Goal: Task Accomplishment & Management: Complete application form

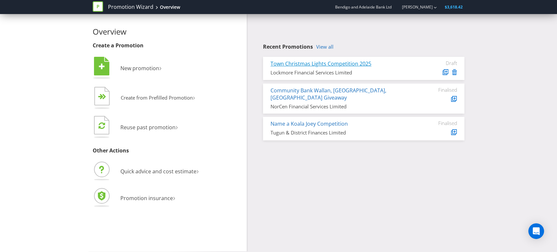
click at [330, 63] on link "Town Christmas Lights Competition 2025" at bounding box center [320, 63] width 101 height 7
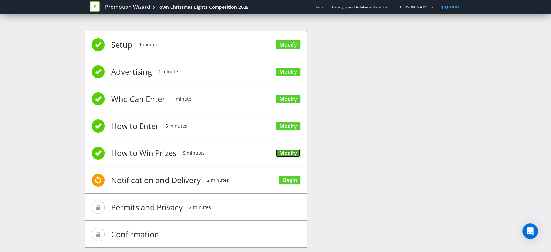
click at [288, 151] on link "Modify" at bounding box center [287, 153] width 25 height 9
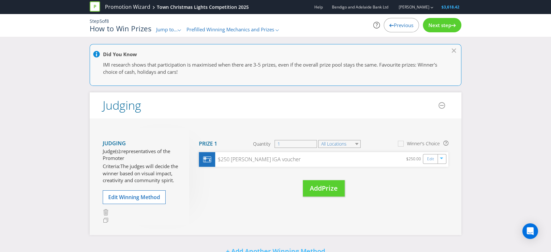
click at [401, 23] on span "Previous" at bounding box center [404, 25] width 20 height 7
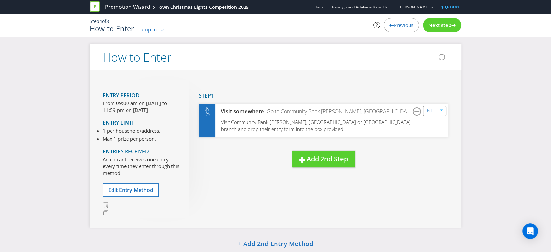
click at [158, 26] on span "Jump to..." at bounding box center [150, 29] width 22 height 7
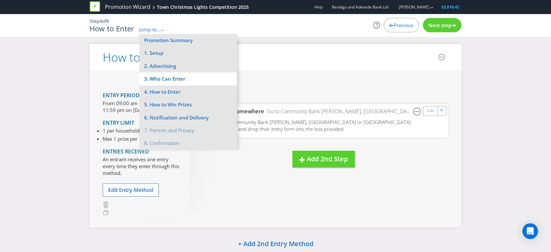
click at [163, 79] on li "3. Who Can Enter" at bounding box center [188, 78] width 98 height 13
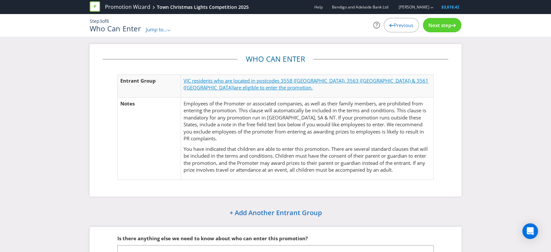
click at [282, 80] on span "VIC residents who are located in postcodes 3558 ([GEOGRAPHIC_DATA]), 3563 ([GEO…" at bounding box center [306, 83] width 245 height 13
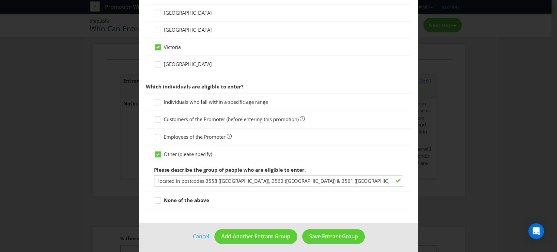
scroll to position [266, 0]
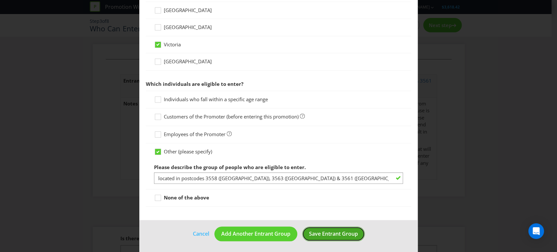
click at [318, 232] on span "Save Entrant Group" at bounding box center [333, 233] width 49 height 7
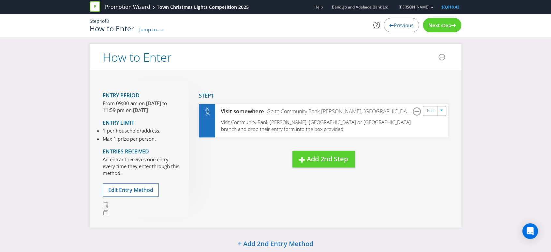
click at [445, 25] on span "Next step" at bounding box center [439, 25] width 23 height 7
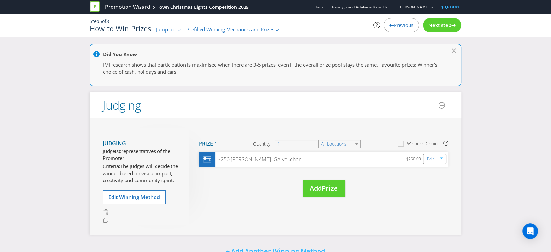
click at [394, 21] on div "Previous" at bounding box center [401, 25] width 35 height 14
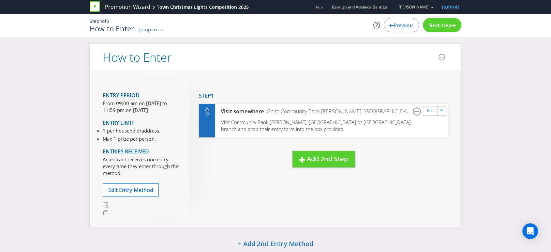
click at [394, 21] on div "Previous" at bounding box center [401, 25] width 35 height 14
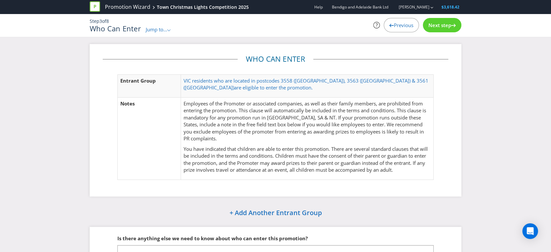
click at [394, 21] on div "Previous" at bounding box center [401, 25] width 35 height 14
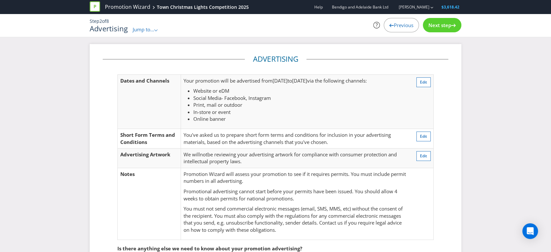
click at [394, 21] on div "Previous" at bounding box center [401, 25] width 35 height 14
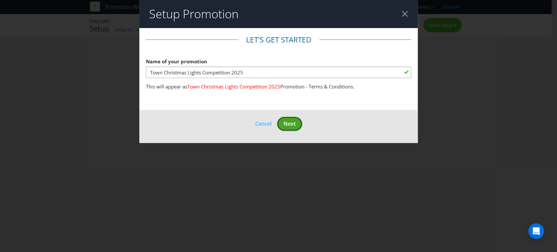
click at [290, 124] on span "Next" at bounding box center [289, 123] width 12 height 7
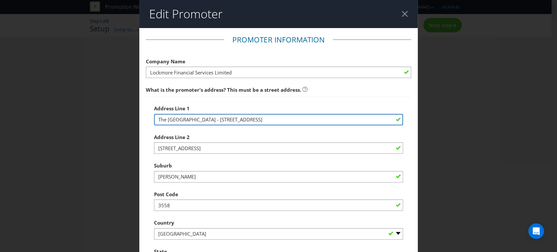
drag, startPoint x: 244, startPoint y: 121, endPoint x: 121, endPoint y: 122, distance: 123.6
click at [121, 122] on div "Edit Promoter Promoter Information Company Name Lockmore Financial Services Lim…" at bounding box center [278, 126] width 557 height 252
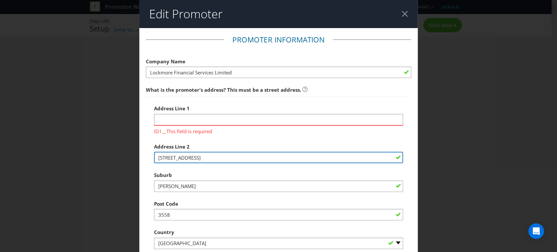
drag, startPoint x: 196, startPoint y: 146, endPoint x: 139, endPoint y: 151, distance: 57.9
click at [139, 151] on main "Promoter Information Company Name Lockmore Financial Services Limited What is t…" at bounding box center [278, 215] width 278 height 374
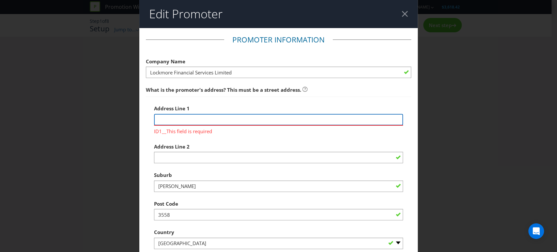
click at [164, 124] on input "text" at bounding box center [278, 119] width 249 height 11
paste input "[STREET_ADDRESS]"
click at [182, 121] on input "[STREET_ADDRESS]" at bounding box center [278, 119] width 249 height 11
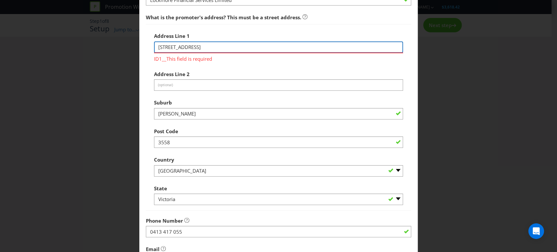
click at [212, 48] on input "[STREET_ADDRESS]" at bounding box center [278, 46] width 249 height 11
click at [156, 46] on input "[STREET_ADDRESS]" at bounding box center [278, 46] width 249 height 11
drag, startPoint x: 201, startPoint y: 44, endPoint x: 206, endPoint y: 47, distance: 6.6
click at [201, 44] on input "[STREET_ADDRESS]" at bounding box center [278, 46] width 249 height 11
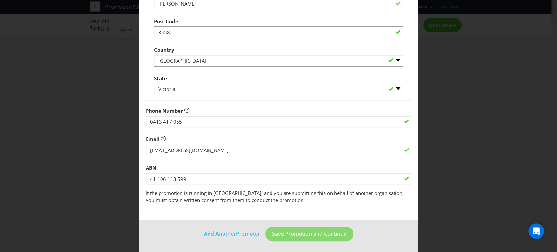
scroll to position [183, 0]
type input "[STREET_ADDRESS]"
click at [362, 229] on footer "Add Another Promoter Save Promotion and Continue" at bounding box center [278, 235] width 278 height 33
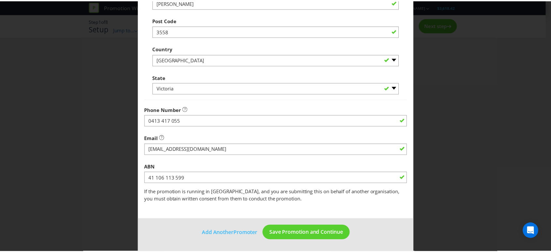
scroll to position [173, 0]
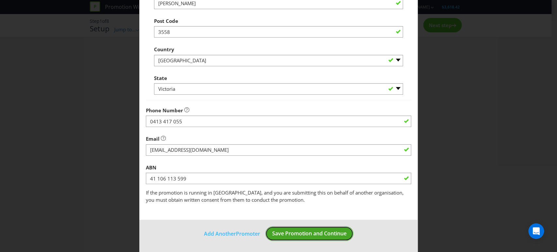
click at [295, 228] on button "Save Promotion and Continue" at bounding box center [309, 233] width 88 height 15
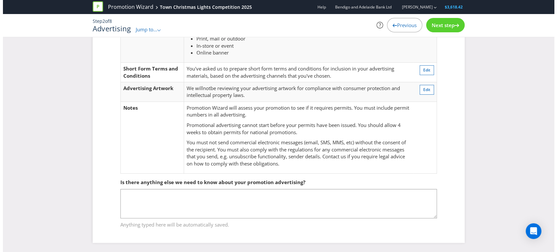
scroll to position [30, 0]
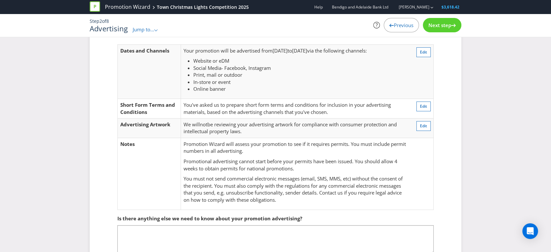
click at [434, 21] on div "Next step" at bounding box center [442, 25] width 38 height 14
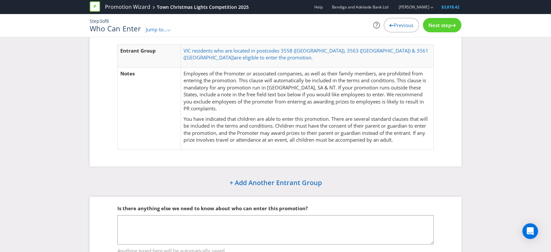
click at [436, 25] on span "Next step" at bounding box center [439, 25] width 23 height 7
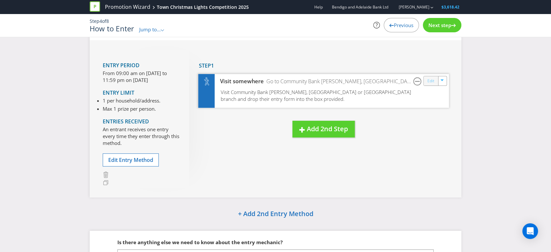
click at [427, 81] on link "Edit" at bounding box center [430, 80] width 7 height 7
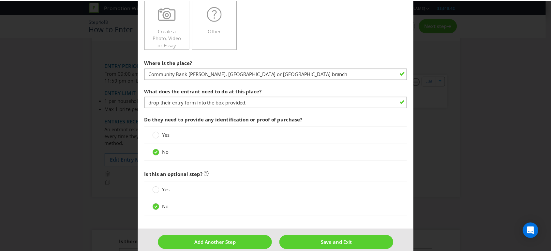
scroll to position [173, 0]
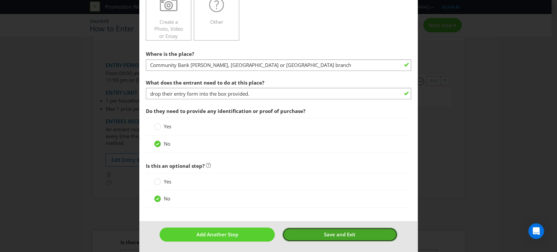
click at [333, 232] on span "Save and Exit" at bounding box center [339, 234] width 31 height 7
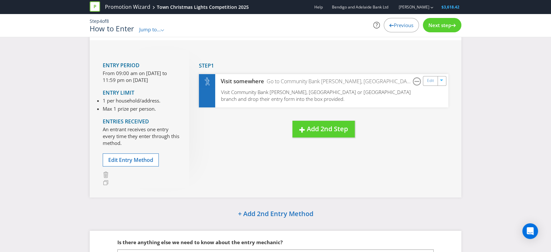
click at [439, 25] on span "Next step" at bounding box center [439, 25] width 23 height 7
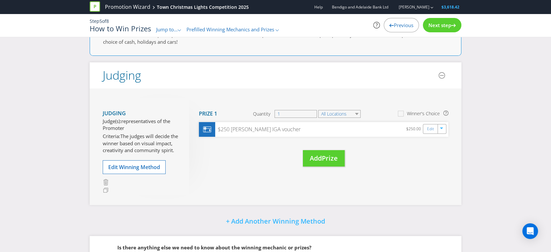
click at [400, 26] on span "Previous" at bounding box center [404, 25] width 20 height 7
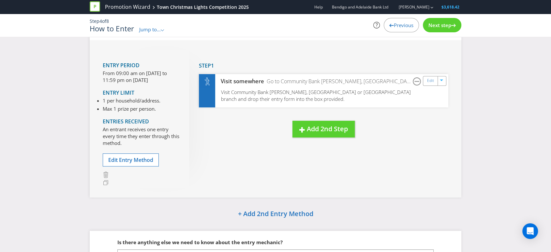
click at [128, 97] on li "1 per household/address." at bounding box center [132, 100] width 58 height 7
click at [439, 26] on span "Next step" at bounding box center [439, 25] width 23 height 7
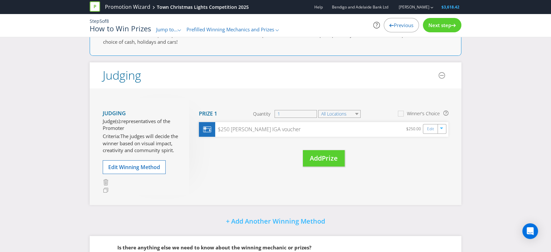
click at [404, 25] on span "Previous" at bounding box center [404, 25] width 20 height 7
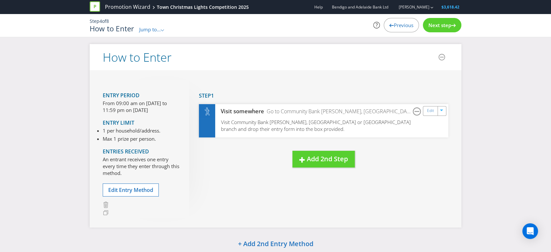
click at [154, 106] on p "From 09:00 am on [DATE] to 11:59 pm on [DATE]" at bounding box center [141, 107] width 77 height 14
click at [398, 23] on span "Previous" at bounding box center [404, 25] width 20 height 7
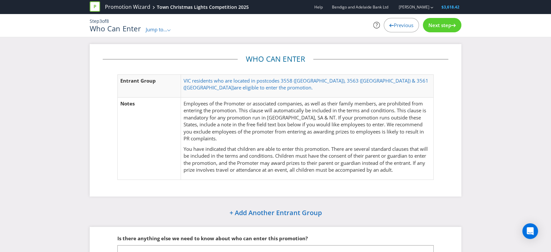
click at [398, 23] on span "Previous" at bounding box center [404, 25] width 20 height 7
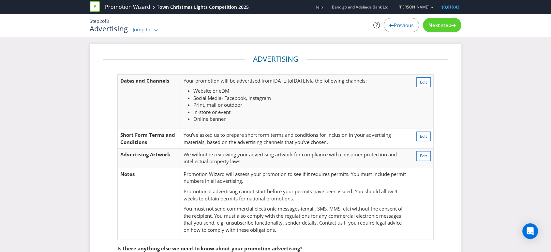
click at [396, 24] on span "Previous" at bounding box center [404, 25] width 20 height 7
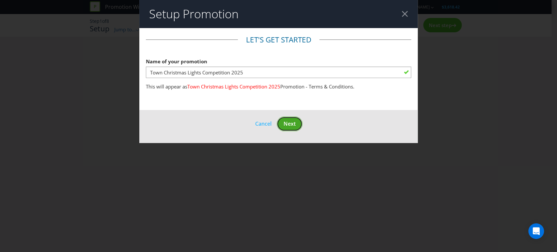
click at [294, 124] on span "Next" at bounding box center [289, 123] width 12 height 7
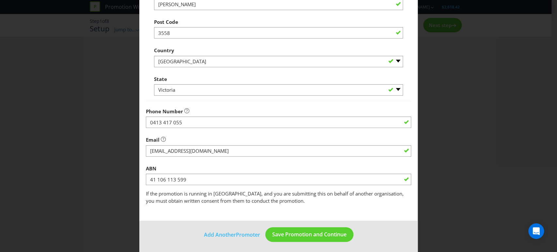
scroll to position [173, 0]
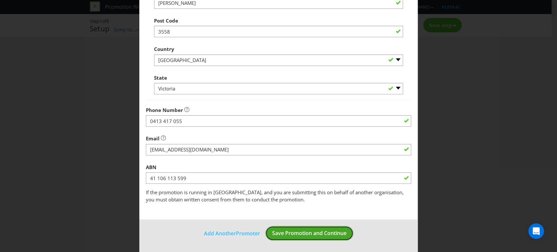
click at [320, 231] on span "Save Promotion and Continue" at bounding box center [309, 232] width 74 height 7
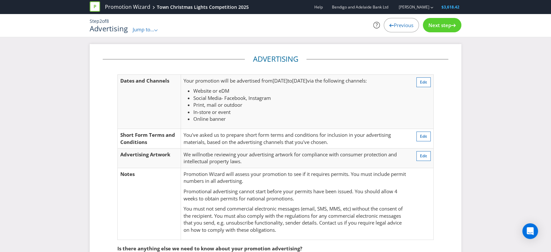
click at [148, 28] on span "Jump to..." at bounding box center [144, 29] width 22 height 7
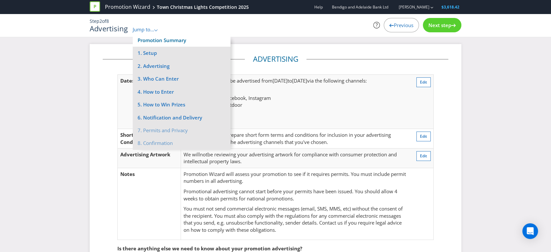
click at [156, 37] on link "Promotion Summary" at bounding box center [162, 40] width 49 height 7
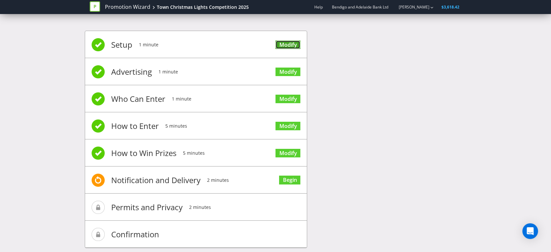
click at [281, 44] on link "Modify" at bounding box center [287, 44] width 25 height 9
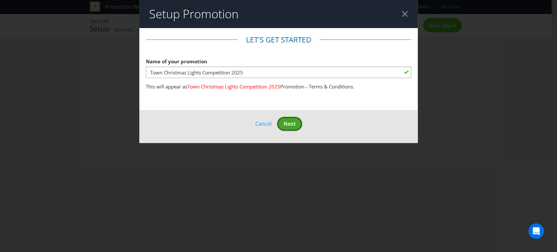
click at [289, 124] on span "Next" at bounding box center [289, 123] width 12 height 7
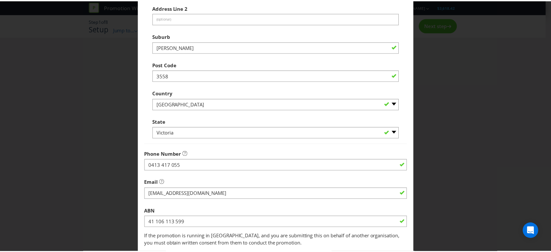
scroll to position [173, 0]
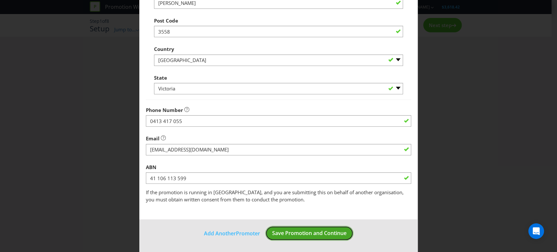
click at [295, 231] on span "Save Promotion and Continue" at bounding box center [309, 232] width 74 height 7
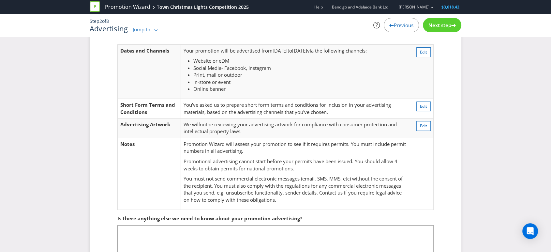
scroll to position [66, 0]
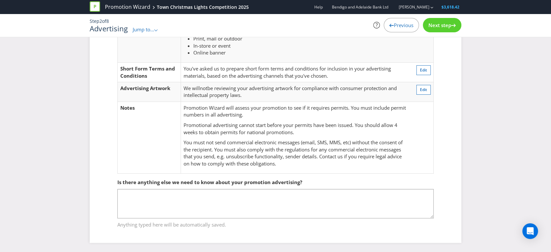
click at [442, 24] on span "Next step" at bounding box center [439, 25] width 23 height 7
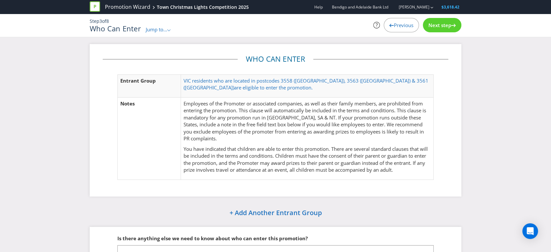
click at [447, 25] on span "Next step" at bounding box center [439, 25] width 23 height 7
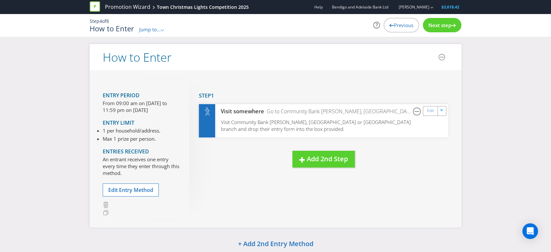
click at [394, 25] on span "Previous" at bounding box center [404, 25] width 20 height 7
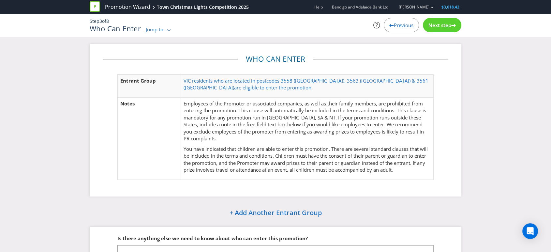
click at [451, 23] on span "Next step" at bounding box center [439, 25] width 23 height 7
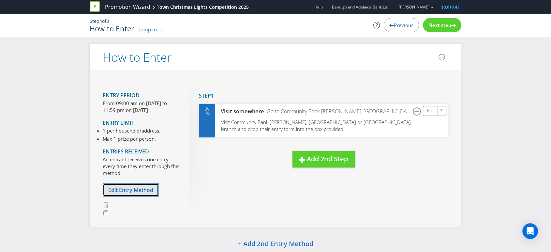
click at [124, 192] on span "Edit Entry Method" at bounding box center [130, 189] width 45 height 7
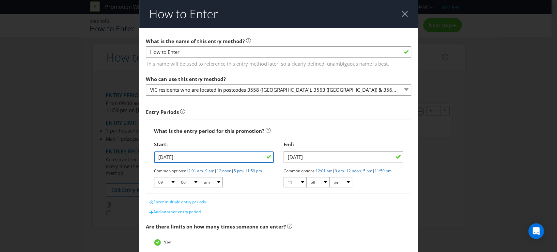
click at [182, 156] on input "[DATE]" at bounding box center [214, 156] width 120 height 11
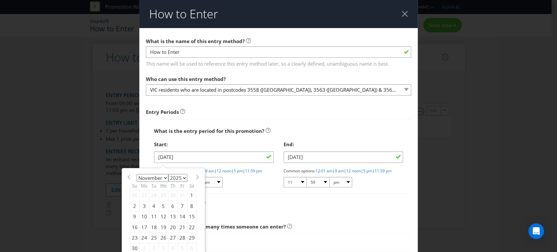
click at [293, 129] on div "What is the entry period for this promotion?" at bounding box center [278, 130] width 249 height 13
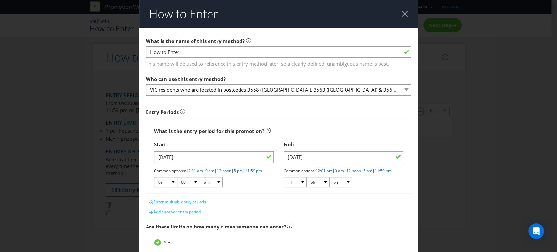
click at [387, 214] on div "Add another entry period" at bounding box center [278, 212] width 265 height 10
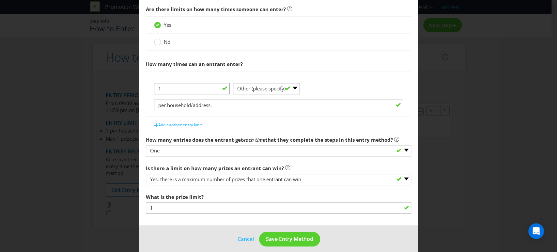
scroll to position [228, 0]
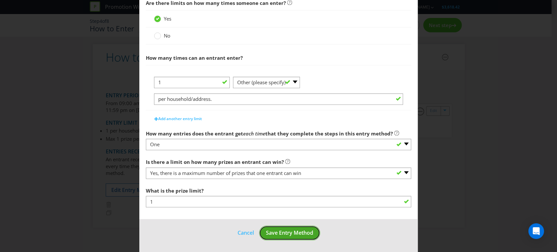
click at [295, 232] on span "Save Entry Method" at bounding box center [289, 232] width 47 height 7
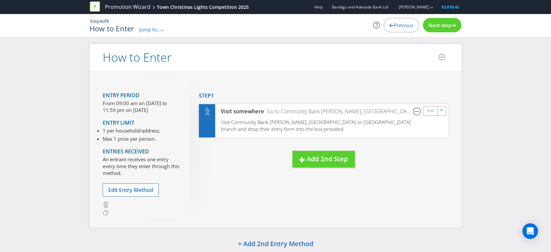
click at [443, 21] on div "Next step" at bounding box center [442, 25] width 38 height 14
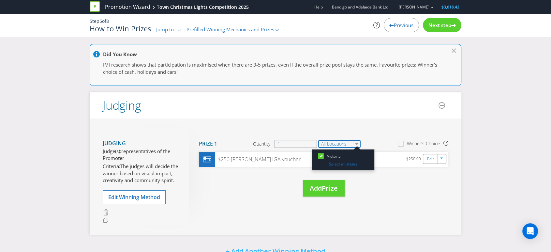
click at [357, 144] on select "All Locations" at bounding box center [339, 144] width 42 height 8
click at [356, 144] on select "All Locations" at bounding box center [339, 144] width 42 height 8
click at [372, 134] on div "Move Here Drag here to move prize Prize 1 Quantity 1 All Locations [GEOGRAPHIC_…" at bounding box center [318, 169] width 259 height 82
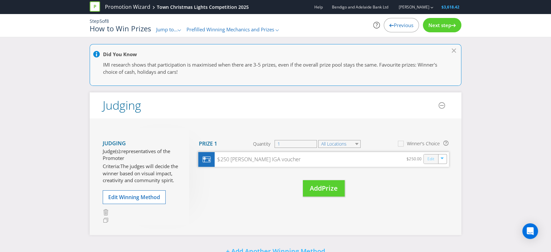
click at [430, 158] on link "Edit" at bounding box center [430, 158] width 7 height 7
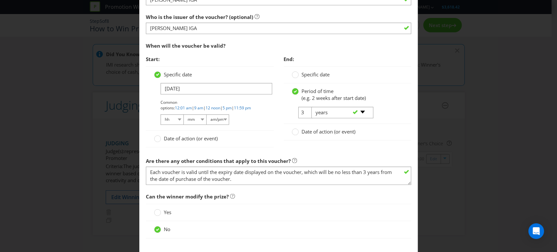
scroll to position [471, 0]
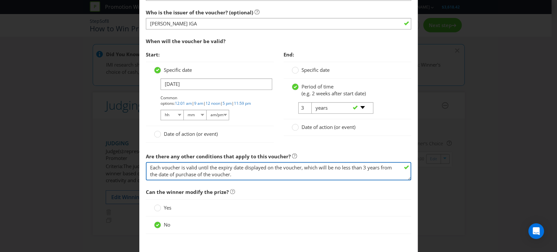
click at [232, 173] on textarea "Each voucher is valid until the expiry date displayed on the voucher, which wil…" at bounding box center [278, 171] width 265 height 19
drag, startPoint x: 236, startPoint y: 174, endPoint x: 121, endPoint y: 166, distance: 114.7
click at [121, 166] on div "Edit Prize Victoria Please select the prize type Product Voucher or Gift Card C…" at bounding box center [278, 126] width 557 height 252
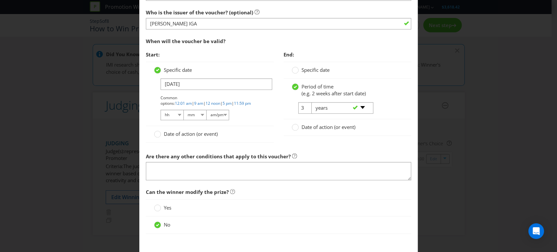
click at [306, 195] on span "Can the winner modify the prize?" at bounding box center [278, 191] width 265 height 13
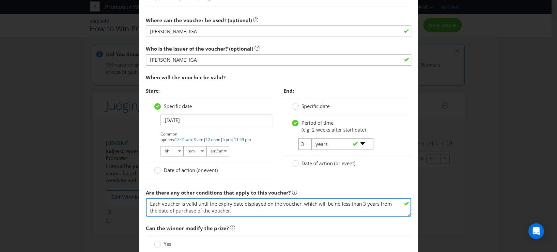
type textarea "Each voucher is valid until the expiry date displayed on the voucher, which wil…"
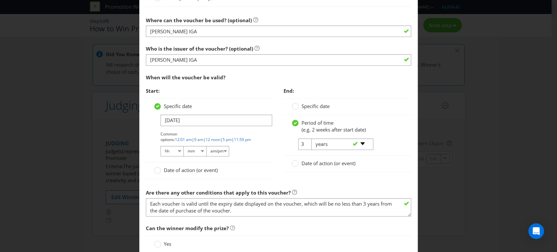
click at [292, 221] on span "Can the winner modify the prize?" at bounding box center [278, 227] width 265 height 13
click at [290, 223] on span "Can the winner modify the prize?" at bounding box center [278, 227] width 265 height 13
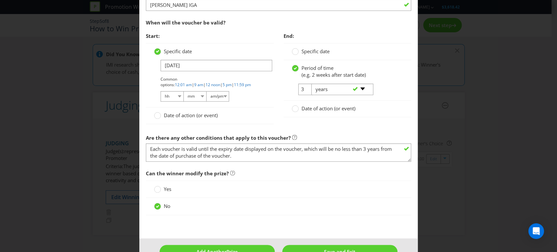
scroll to position [506, 0]
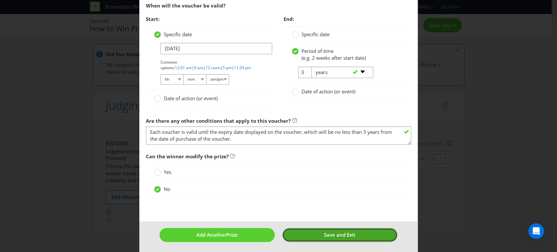
click at [316, 232] on button "Save and Exit" at bounding box center [339, 235] width 115 height 14
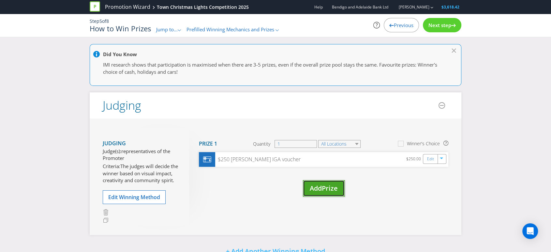
click at [329, 188] on span "Prize" at bounding box center [330, 188] width 16 height 9
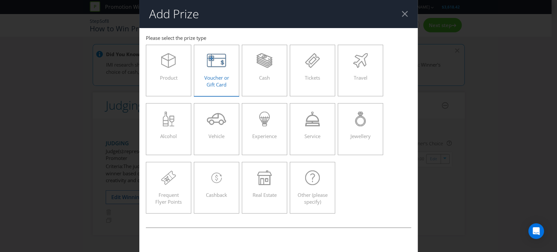
click at [219, 73] on div "Voucher or Gift Card" at bounding box center [217, 67] width 32 height 29
click at [0, 0] on input "Voucher or Gift Card" at bounding box center [0, 0] width 0 height 0
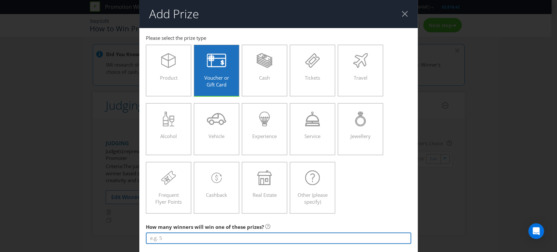
click at [160, 236] on input "number" at bounding box center [278, 237] width 265 height 11
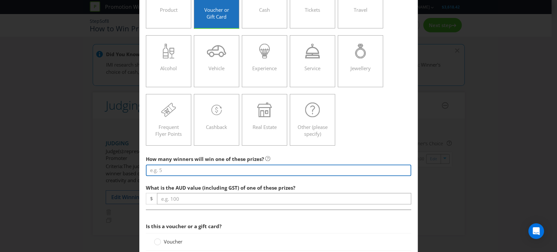
scroll to position [72, 0]
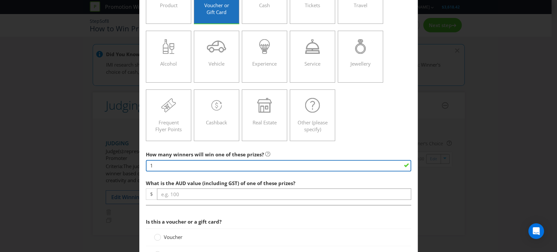
type input "1"
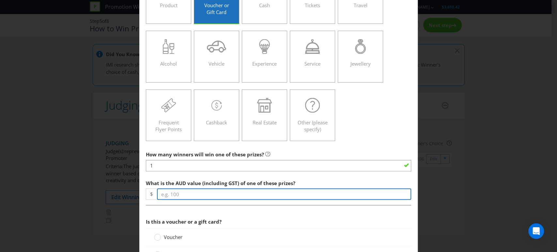
click at [186, 191] on input "number" at bounding box center [284, 193] width 254 height 11
type input "250"
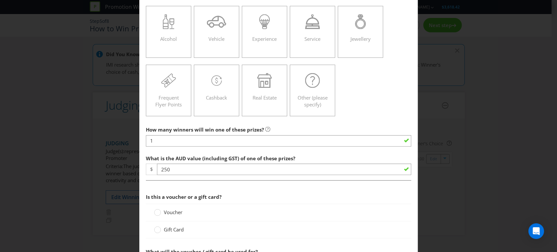
scroll to position [109, 0]
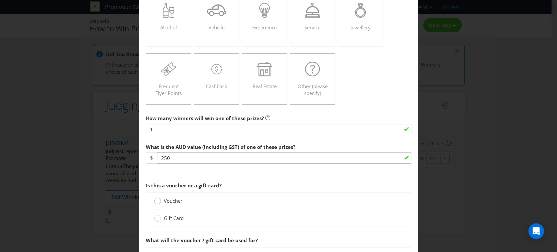
click at [156, 198] on div at bounding box center [157, 198] width 3 height 3
click at [0, 0] on input "Voucher" at bounding box center [0, 0] width 0 height 0
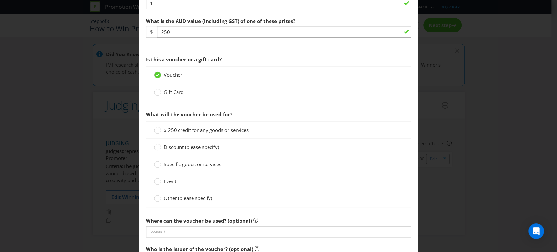
scroll to position [253, 0]
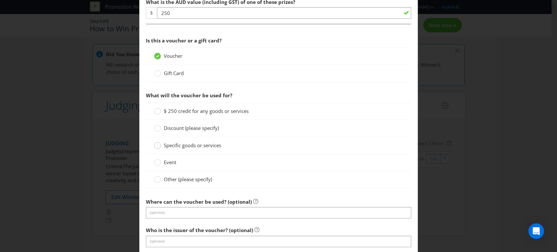
click at [156, 145] on circle at bounding box center [157, 145] width 7 height 7
click at [0, 0] on input "Specific goods or services" at bounding box center [0, 0] width 0 height 0
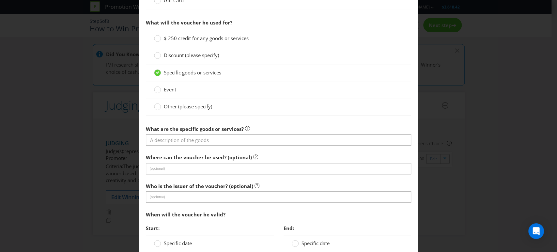
scroll to position [290, 0]
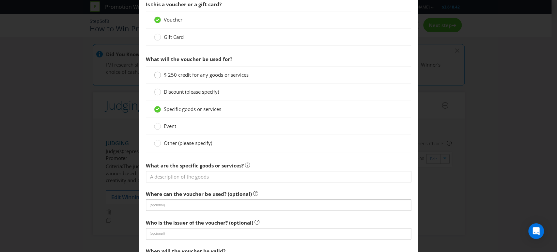
click at [156, 75] on circle at bounding box center [157, 75] width 7 height 7
click at [0, 0] on input "$ 250 credit for any goods or services" at bounding box center [0, 0] width 0 height 0
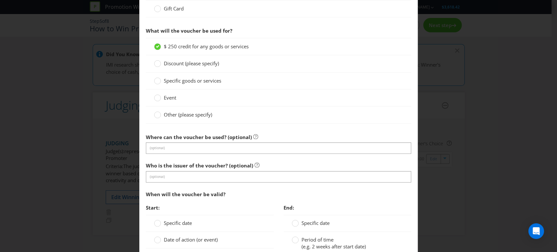
scroll to position [362, 0]
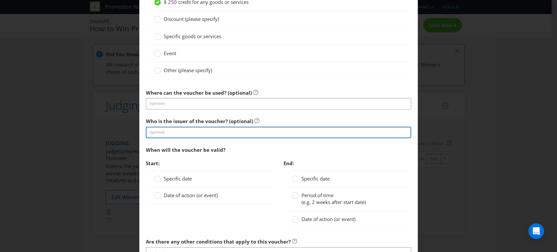
click at [160, 131] on input "text" at bounding box center [278, 131] width 265 height 11
type input "Locky Dollars"
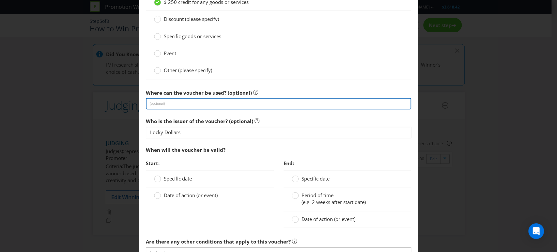
click at [165, 102] on input "text" at bounding box center [278, 103] width 265 height 11
type input "T"
type input "participating businesses"
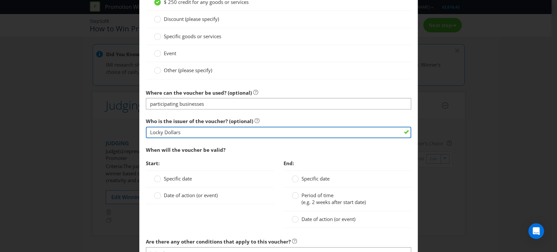
click at [211, 126] on input "Locky Dollars" at bounding box center [278, 131] width 265 height 11
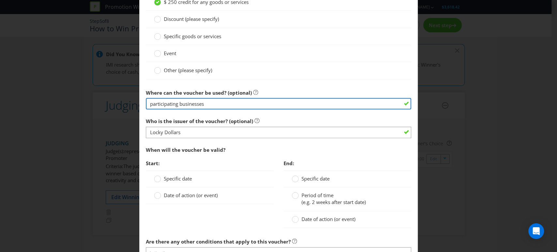
click at [212, 102] on input "participating businesses" at bounding box center [278, 103] width 265 height 11
drag, startPoint x: 149, startPoint y: 104, endPoint x: 169, endPoint y: 104, distance: 20.2
click at [149, 104] on input "participating businesses" at bounding box center [278, 103] width 265 height 11
click at [231, 105] on input "participating businesses" at bounding box center [278, 103] width 265 height 11
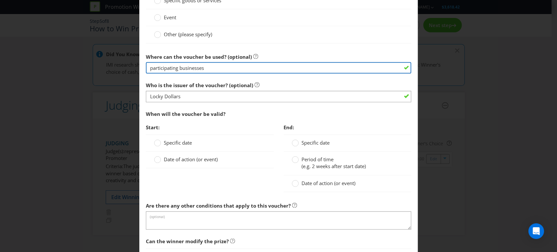
scroll to position [398, 0]
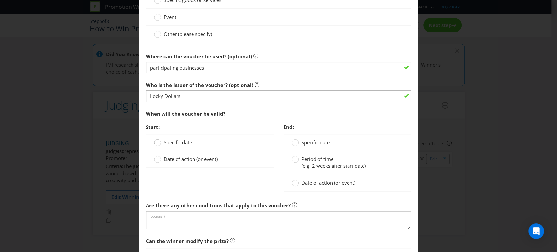
click at [157, 141] on circle at bounding box center [157, 142] width 7 height 7
click at [0, 0] on input "Specific date" at bounding box center [0, 0] width 0 height 0
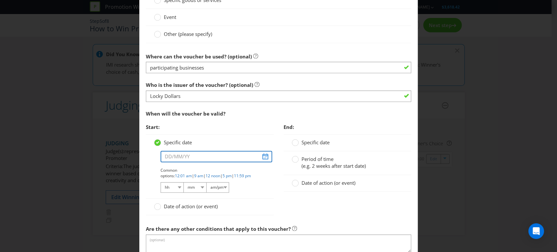
click at [260, 157] on input "text" at bounding box center [216, 156] width 112 height 11
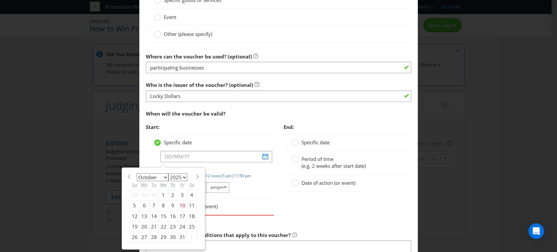
click at [164, 176] on select "January February March April May June July August September October November De…" at bounding box center [153, 177] width 32 height 8
select select "11"
click at [137, 173] on select "January February March April May June July August September October November De…" at bounding box center [153, 177] width 32 height 8
click at [180, 214] on div "19" at bounding box center [181, 216] width 9 height 10
type input "[DATE]"
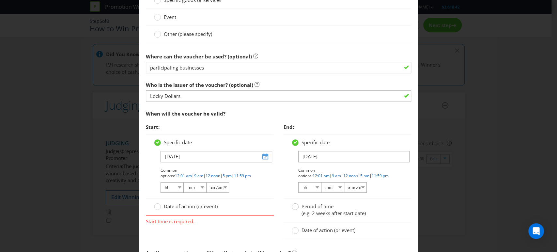
click at [293, 204] on div at bounding box center [294, 203] width 3 height 3
click at [0, 0] on input "Period of time (e.g. 2 weeks after start date)" at bounding box center [0, 0] width 0 height 0
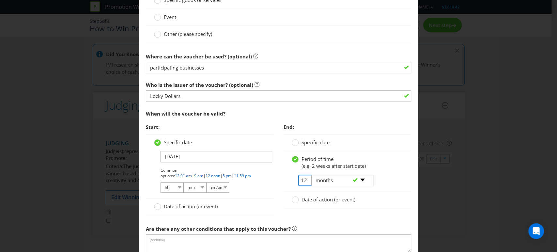
click at [302, 180] on input "12" at bounding box center [305, 179] width 15 height 11
click at [306, 179] on div "-- Please select -- days weeks months years" at bounding box center [339, 180] width 66 height 12
click at [301, 179] on input "12" at bounding box center [305, 179] width 15 height 11
type input "2"
type input "3"
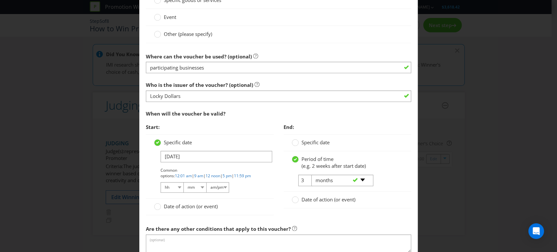
click at [306, 188] on td "-- Please select -- days weeks months years" at bounding box center [339, 182] width 66 height 17
click at [329, 212] on div "End: Specific date Period of time (e.g. 2 weeks after start date) 3 -- Please s…" at bounding box center [347, 167] width 138 height 95
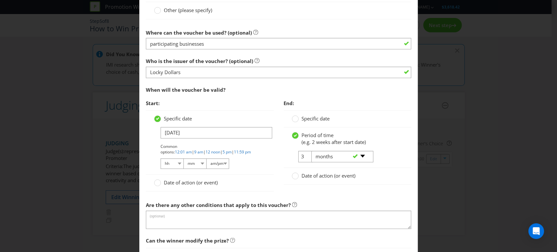
scroll to position [435, 0]
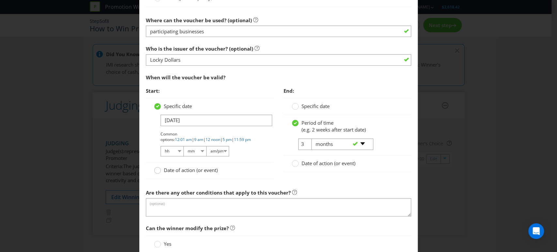
click at [156, 170] on circle at bounding box center [157, 170] width 7 height 7
click at [0, 0] on input "Date of action (or event)" at bounding box center [0, 0] width 0 height 0
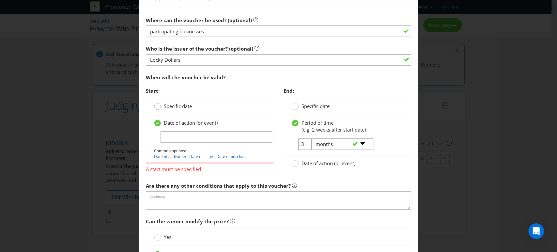
click at [155, 106] on circle at bounding box center [157, 106] width 7 height 7
click at [0, 0] on input "Specific date" at bounding box center [0, 0] width 0 height 0
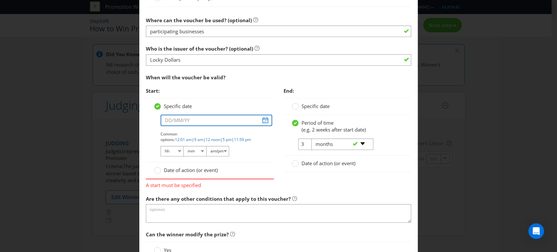
click at [180, 115] on input "text" at bounding box center [216, 119] width 112 height 11
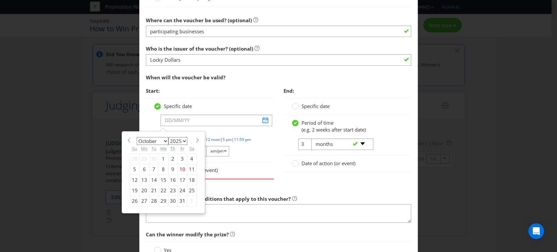
click at [164, 140] on select "January February March April May June July August September October November De…" at bounding box center [153, 141] width 32 height 8
select select "11"
click at [137, 137] on select "January February March April May June July August September October November De…" at bounding box center [153, 141] width 32 height 8
click at [179, 179] on div "19" at bounding box center [181, 179] width 9 height 10
type input "[DATE]"
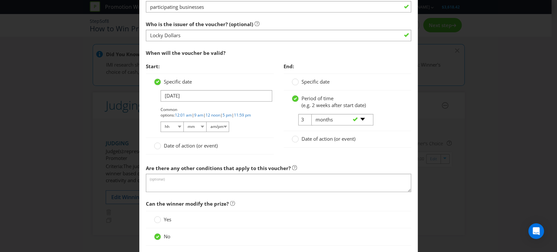
scroll to position [471, 0]
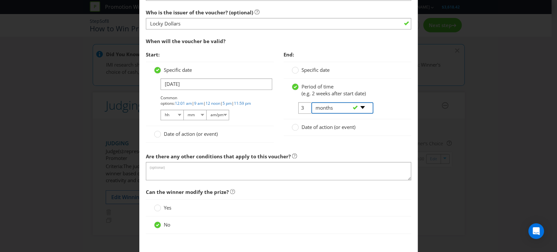
click at [361, 107] on select "-- Please select -- days weeks months years" at bounding box center [342, 107] width 62 height 11
select select "YEARS"
click at [311, 102] on select "-- Please select -- days weeks months years" at bounding box center [342, 107] width 62 height 11
click at [324, 149] on div at bounding box center [278, 149] width 265 height 1
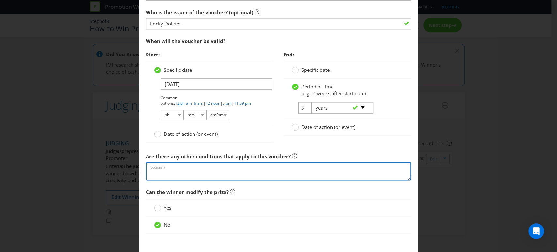
click at [160, 167] on textarea at bounding box center [278, 171] width 265 height 19
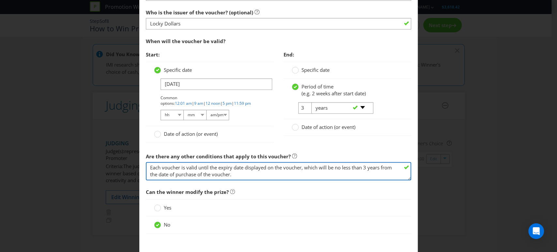
drag, startPoint x: 240, startPoint y: 174, endPoint x: 149, endPoint y: 167, distance: 91.6
click at [149, 167] on textarea "Each voucher is valid until the expiry date displayed on the voucher, which wil…" at bounding box center [278, 171] width 265 height 19
click at [246, 173] on textarea "Each voucher is valid until the expiry date displayed on the voucher, which wil…" at bounding box center [278, 171] width 265 height 19
type textarea "Each voucher is valid until the expiry date displayed on the voucher, which wil…"
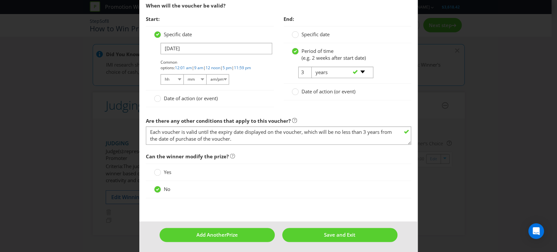
scroll to position [470, 0]
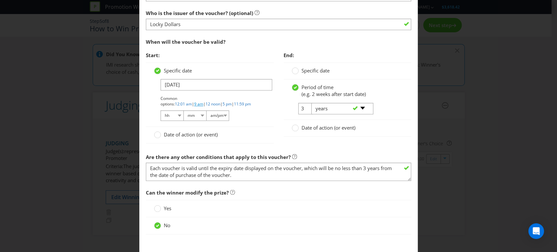
click at [203, 101] on link "9 am" at bounding box center [198, 104] width 9 height 6
select select "09"
select select "00"
select select "am"
click at [203, 101] on link "9 am" at bounding box center [198, 104] width 9 height 6
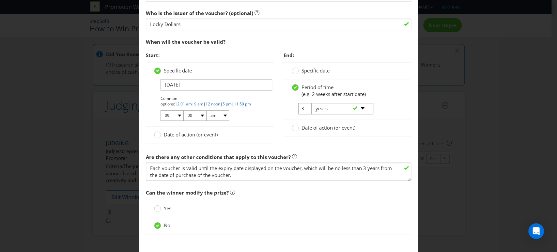
click at [250, 123] on div "Specific date [DATE] Common options: 12:01 am | 9 am | 12 noon | 5 pm | 11:59 p…" at bounding box center [210, 94] width 128 height 64
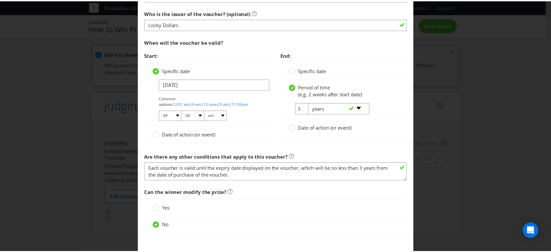
scroll to position [506, 0]
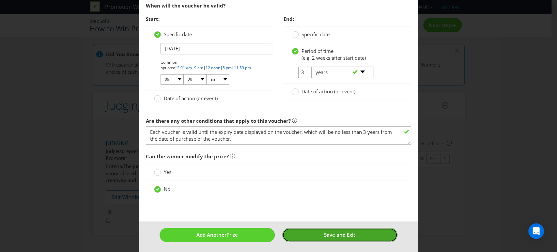
click at [330, 233] on span "Save and Exit" at bounding box center [339, 234] width 31 height 7
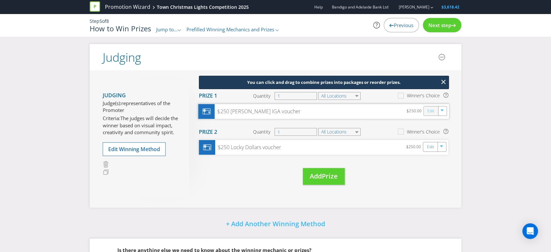
click at [429, 109] on link "Edit" at bounding box center [430, 110] width 7 height 7
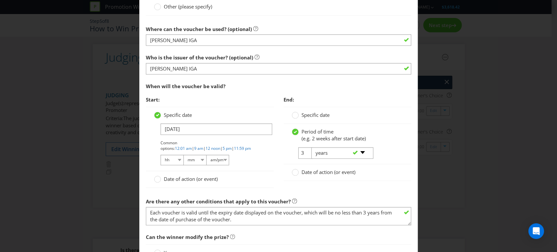
scroll to position [435, 0]
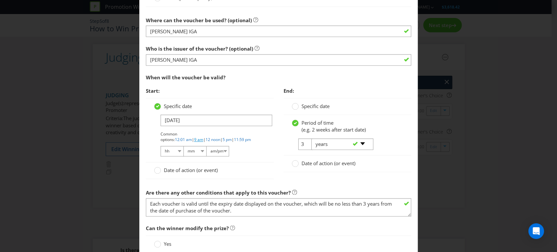
click at [203, 137] on link "9 am" at bounding box center [198, 140] width 9 height 6
select select "09"
select select "00"
select select "am"
click at [259, 152] on div "Common options: 12:01 am | 9 am | 12 noon | 5 pm | 11:59 pm 01 02 03 04 05 06 0…" at bounding box center [212, 144] width 105 height 26
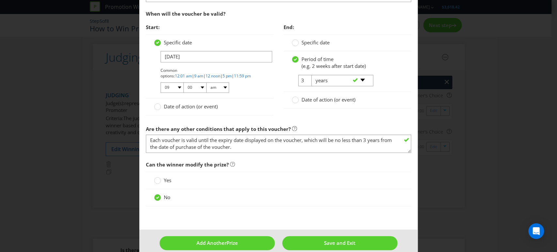
scroll to position [506, 0]
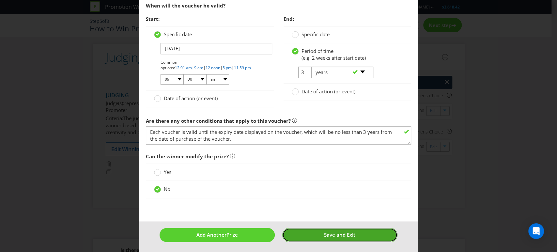
click at [310, 232] on button "Save and Exit" at bounding box center [339, 235] width 115 height 14
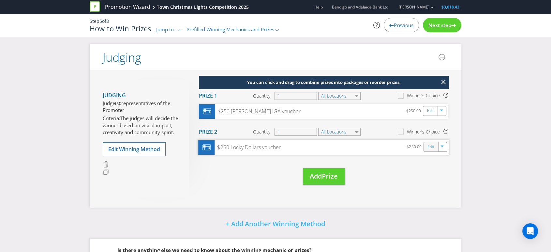
click at [431, 147] on link "Edit" at bounding box center [430, 146] width 7 height 7
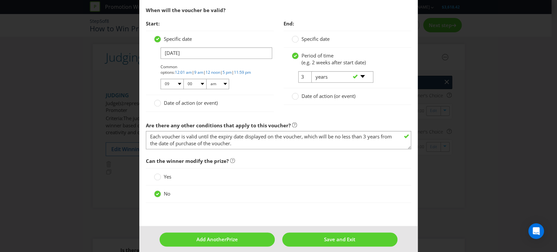
scroll to position [506, 0]
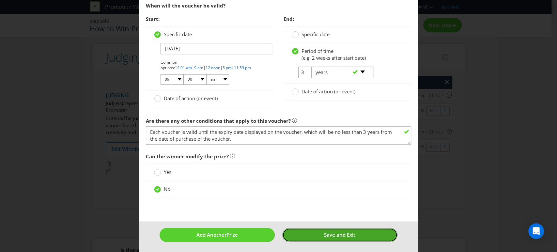
click at [324, 232] on span "Save and Exit" at bounding box center [339, 234] width 31 height 7
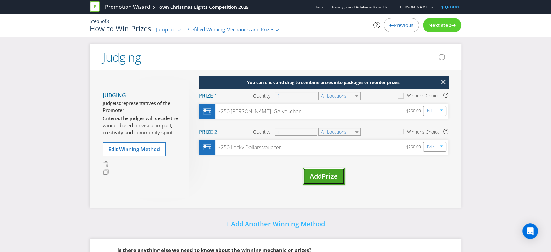
click at [324, 174] on span "Prize" at bounding box center [330, 175] width 16 height 9
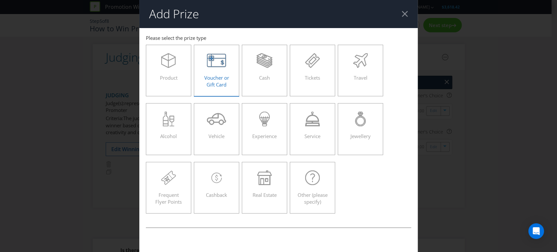
click at [209, 80] on span "Voucher or Gift Card" at bounding box center [216, 80] width 25 height 13
click at [0, 0] on input "Voucher or Gift Card" at bounding box center [0, 0] width 0 height 0
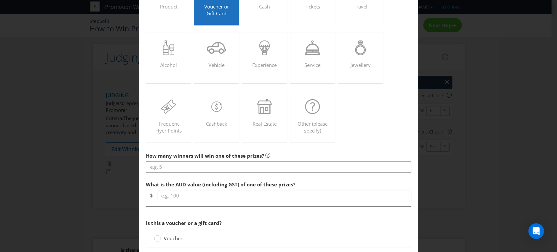
scroll to position [72, 0]
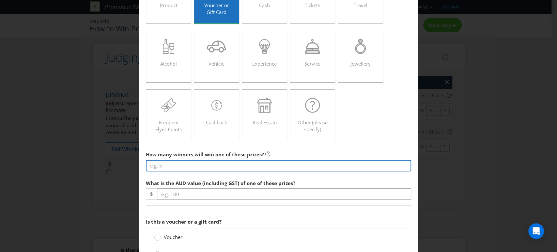
click at [160, 164] on input "number" at bounding box center [278, 165] width 265 height 11
type input "1"
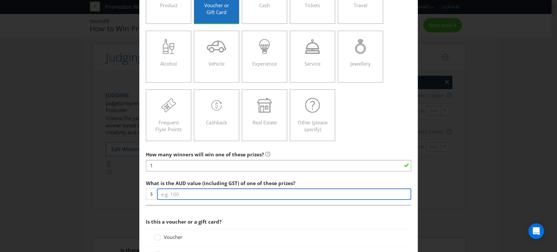
click at [181, 192] on input "number" at bounding box center [284, 193] width 254 height 11
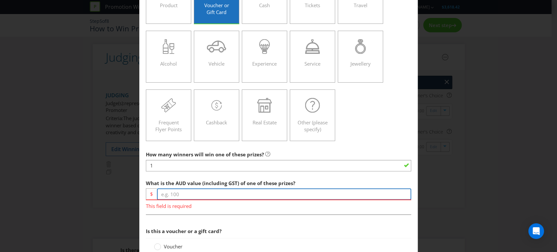
click at [184, 194] on input "number" at bounding box center [284, 193] width 254 height 11
type input "250"
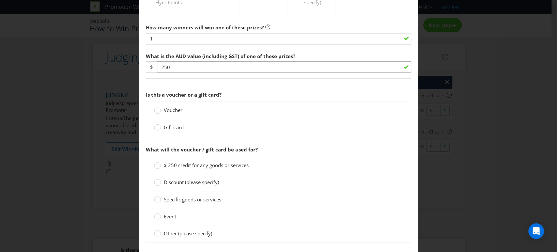
scroll to position [181, 0]
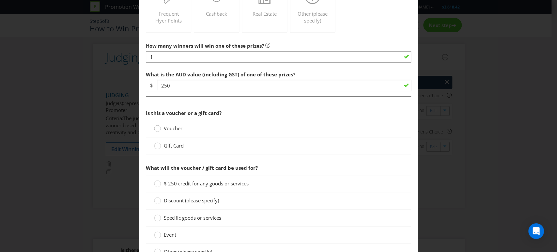
click at [156, 127] on div at bounding box center [157, 126] width 3 height 3
click at [0, 0] on input "Voucher" at bounding box center [0, 0] width 0 height 0
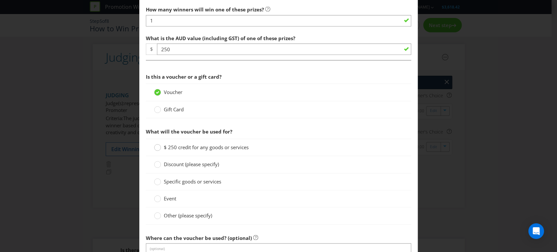
click at [158, 144] on circle at bounding box center [157, 147] width 7 height 7
click at [0, 0] on input "$ 250 credit for any goods or services" at bounding box center [0, 0] width 0 height 0
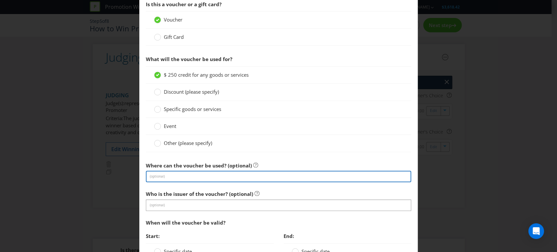
click at [163, 174] on input "text" at bounding box center [278, 176] width 265 height 11
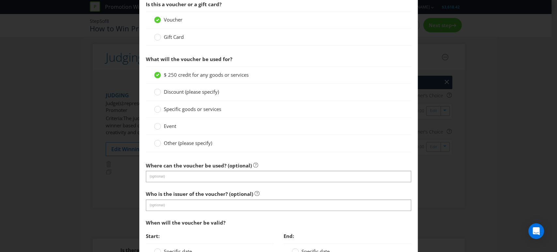
scroll to position [326, 0]
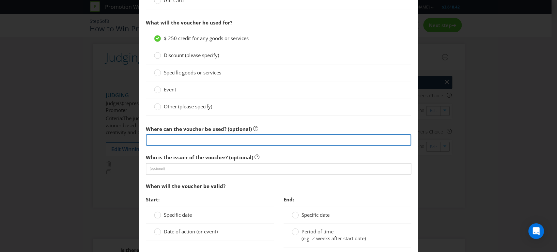
click at [166, 138] on input "text" at bounding box center [278, 139] width 265 height 11
click at [214, 140] on input "participating businesses" at bounding box center [278, 139] width 265 height 11
paste input "RBN gift cards can be used at exclusive participating businesses."
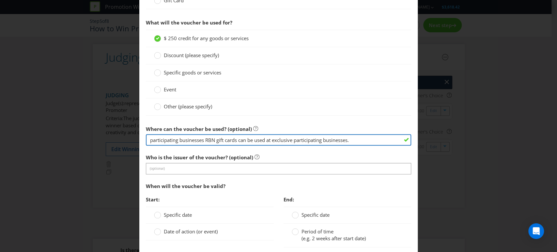
click at [205, 139] on input "participating businesses RBN gift cards can be used at exclusive participating …" at bounding box center [278, 139] width 265 height 11
click at [159, 139] on input "RBN gift card can be used at exclusive participating businesses." at bounding box center [278, 139] width 265 height 11
drag, startPoint x: 147, startPoint y: 140, endPoint x: 158, endPoint y: 139, distance: 10.8
click at [158, 139] on input "RBN gift card can be used at exclusive participating businesses." at bounding box center [278, 139] width 265 height 11
type input "RBN gift card can be used at exclusive participating businesses."
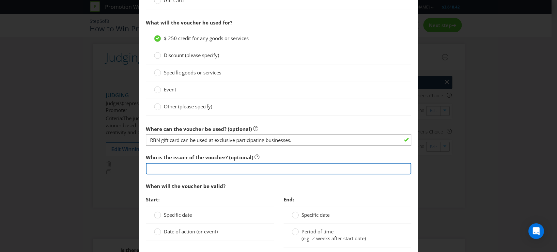
click at [155, 169] on input "text" at bounding box center [278, 168] width 265 height 11
paste input "RBN"
type input "RBN (Rochester Business Network)"
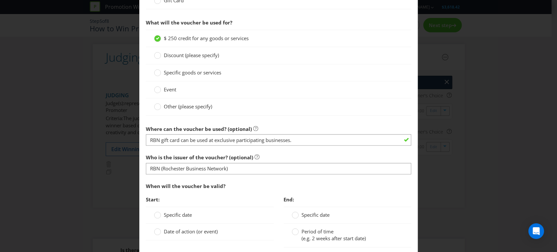
click at [247, 181] on div "When will the voucher be valid?" at bounding box center [278, 185] width 265 height 13
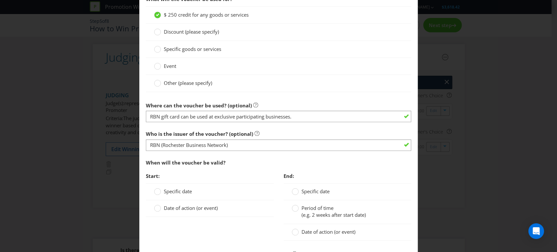
scroll to position [362, 0]
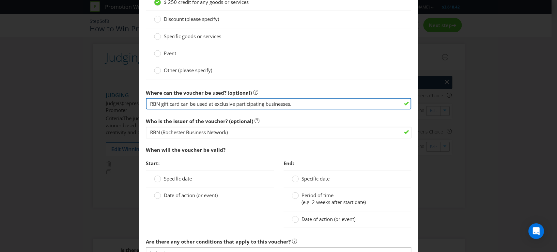
click at [292, 102] on input "RBN gift card can be used at exclusive participating businesses." at bounding box center [278, 103] width 265 height 11
type input "RBN gift card can be used at exclusive participating businesses"
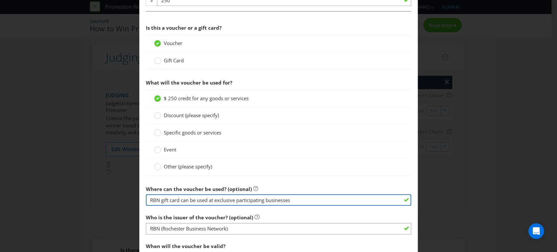
scroll to position [253, 0]
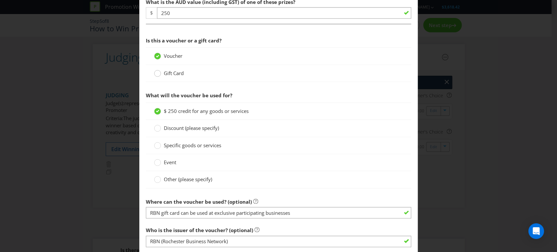
click at [156, 72] on circle at bounding box center [157, 73] width 7 height 7
click at [0, 0] on input "Gift Card" at bounding box center [0, 0] width 0 height 0
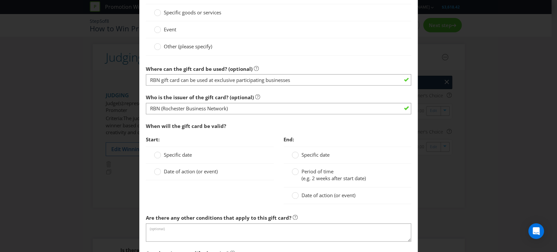
scroll to position [398, 0]
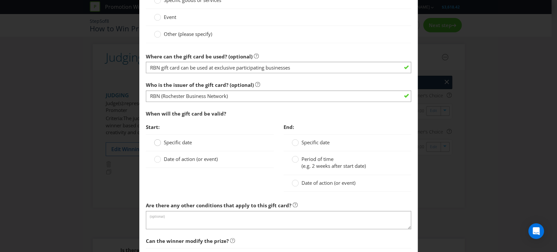
click at [156, 142] on circle at bounding box center [157, 142] width 7 height 7
click at [0, 0] on input "Specific date" at bounding box center [0, 0] width 0 height 0
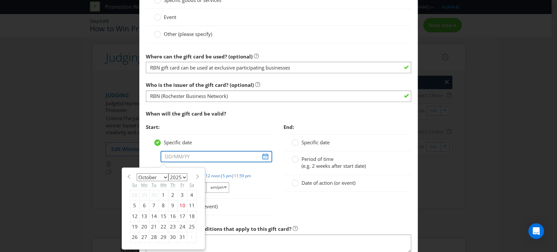
click at [188, 156] on input "text" at bounding box center [216, 156] width 112 height 11
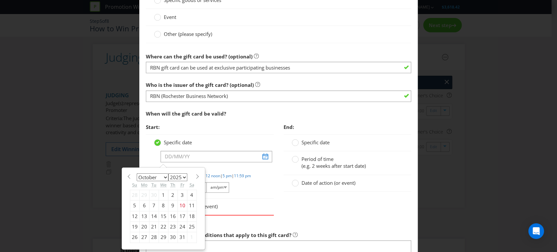
click at [164, 177] on select "January February March April May June July August September October November De…" at bounding box center [153, 177] width 32 height 8
select select "11"
click at [137, 173] on select "January February March April May June July August September October November De…" at bounding box center [153, 177] width 32 height 8
click at [178, 212] on div "19" at bounding box center [181, 216] width 9 height 10
type input "[DATE]"
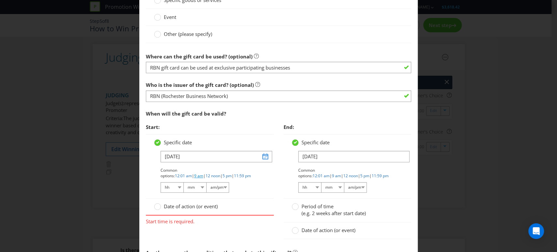
click at [203, 173] on link "9 am" at bounding box center [198, 176] width 9 height 6
select select "09"
select select "00"
select select "am"
click at [293, 205] on div at bounding box center [294, 203] width 3 height 3
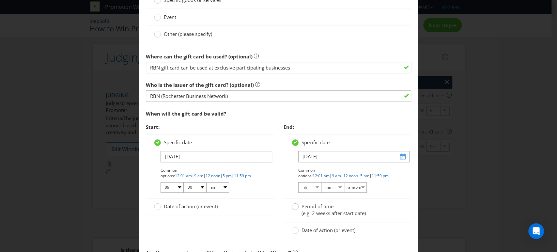
click at [0, 0] on input "Period of time (e.g. 2 weeks after start date)" at bounding box center [0, 0] width 0 height 0
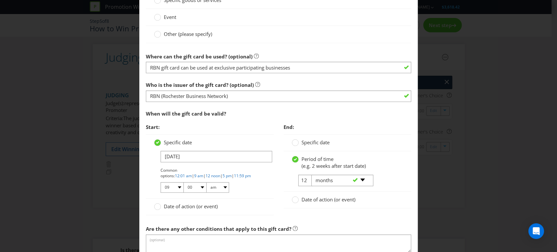
click at [306, 180] on div "-- Please select -- days weeks months years" at bounding box center [339, 180] width 66 height 12
click at [301, 178] on input "12" at bounding box center [305, 179] width 15 height 11
type input "1"
type input "3"
click at [361, 178] on select "-- Please select -- days weeks months years" at bounding box center [342, 179] width 62 height 11
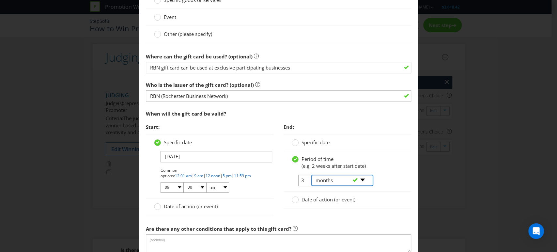
select select "YEARS"
click at [311, 174] on select "-- Please select -- days weeks months years" at bounding box center [342, 179] width 62 height 11
click at [393, 200] on div "Date of action (or event)" at bounding box center [347, 199] width 112 height 7
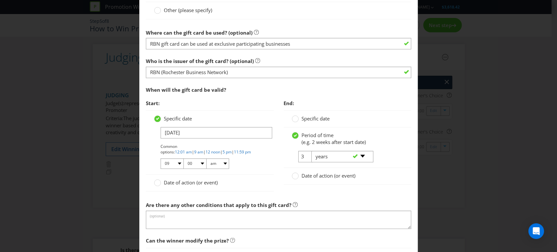
scroll to position [435, 0]
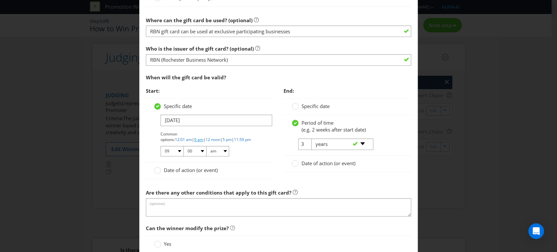
click at [203, 137] on link "9 am" at bounding box center [198, 140] width 9 height 6
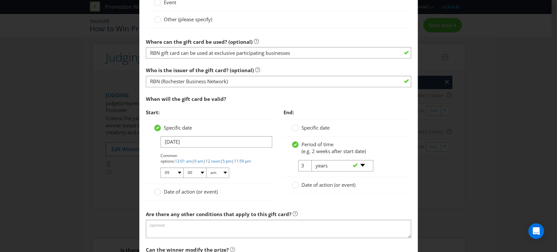
scroll to position [398, 0]
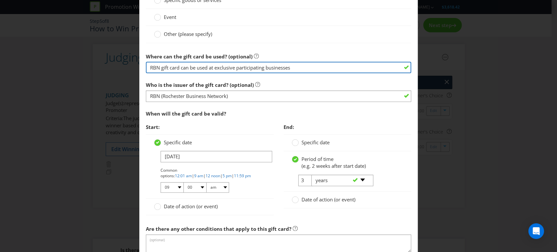
drag, startPoint x: 291, startPoint y: 67, endPoint x: 145, endPoint y: 63, distance: 145.8
click at [146, 63] on input "RBN gift card can be used at exclusive participating businesses" at bounding box center [278, 67] width 265 height 11
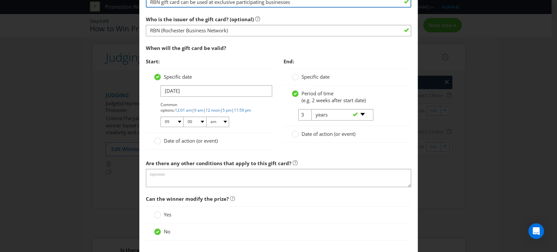
scroll to position [471, 0]
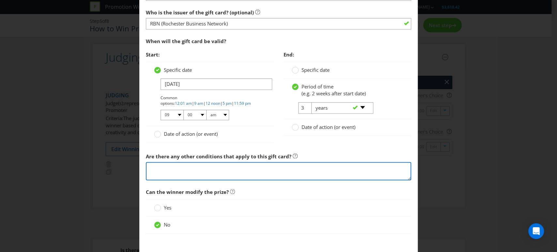
click at [162, 165] on textarea at bounding box center [278, 171] width 265 height 19
paste textarea "RBN gift card can be used at exclusive participating businesses"
click at [308, 167] on textarea "RBN gift card can be used at exclusive participating businesses" at bounding box center [278, 171] width 265 height 19
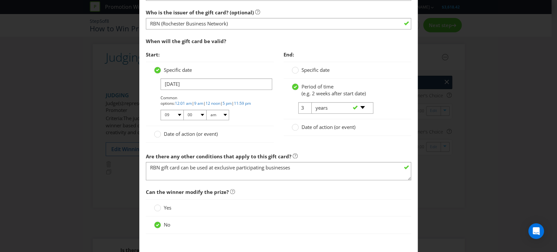
click at [308, 192] on span "Can the winner modify the prize?" at bounding box center [278, 191] width 265 height 13
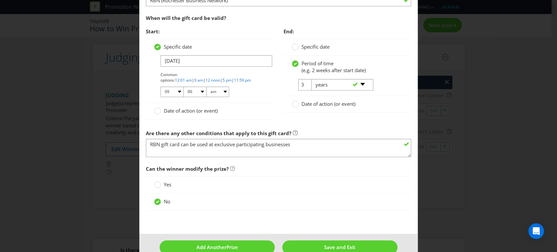
scroll to position [506, 0]
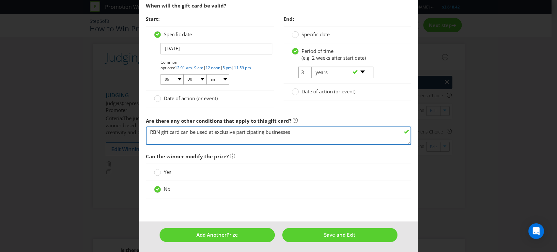
click at [236, 131] on textarea "RBN gift card can be used at exclusive participating businesses" at bounding box center [278, 135] width 265 height 19
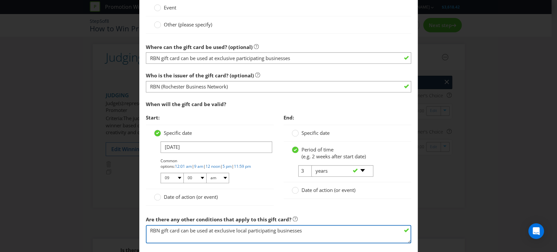
scroll to position [398, 0]
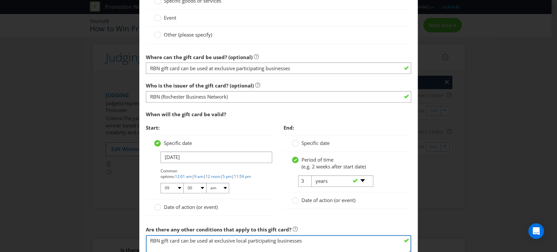
drag, startPoint x: 303, startPoint y: 237, endPoint x: 306, endPoint y: 239, distance: 4.5
click at [303, 238] on textarea "RBN gift card can be used at exclusive local participating businesses" at bounding box center [278, 244] width 265 height 19
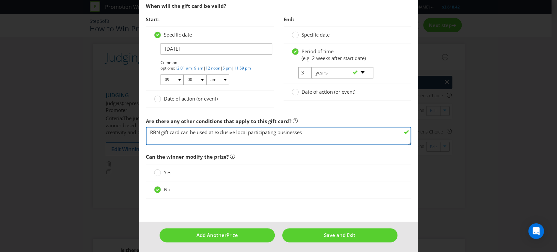
scroll to position [506, 0]
type textarea "RBN gift card can be used at exclusive local participating businesses"
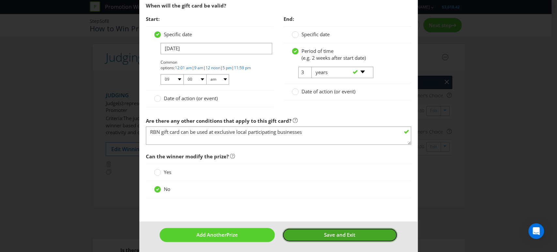
click at [324, 232] on span "Save and Exit" at bounding box center [339, 234] width 31 height 7
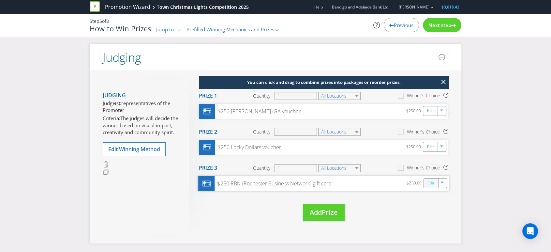
click at [430, 183] on link "Edit" at bounding box center [430, 182] width 7 height 7
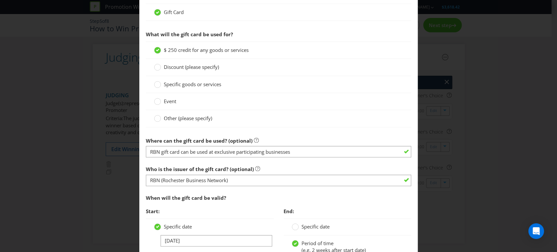
scroll to position [326, 0]
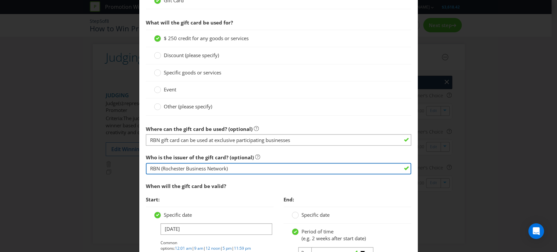
click at [229, 165] on input "RBN (Rochester Business Network)" at bounding box center [278, 168] width 265 height 11
drag, startPoint x: 229, startPoint y: 167, endPoint x: 158, endPoint y: 171, distance: 71.5
click at [158, 171] on input "RBN (Rochester Business Network)" at bounding box center [278, 168] width 265 height 11
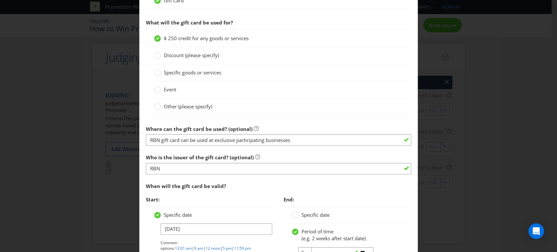
click at [300, 179] on div "When will the gift card be valid?" at bounding box center [278, 185] width 265 height 13
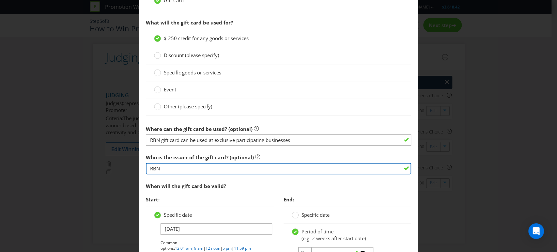
click at [163, 166] on input "RBN" at bounding box center [278, 168] width 265 height 11
type input "RBN (Rochester Business Network)"
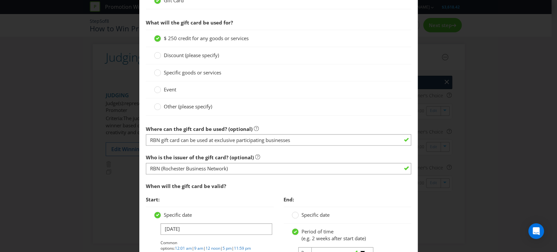
click at [350, 188] on div "When will the gift card be valid?" at bounding box center [278, 185] width 265 height 13
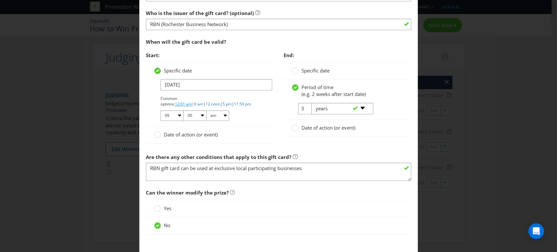
scroll to position [434, 0]
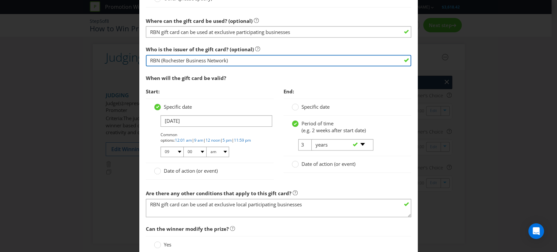
drag, startPoint x: 159, startPoint y: 59, endPoint x: 239, endPoint y: 59, distance: 79.6
click at [239, 59] on input "RBN (Rochester Business Network)" at bounding box center [278, 60] width 265 height 11
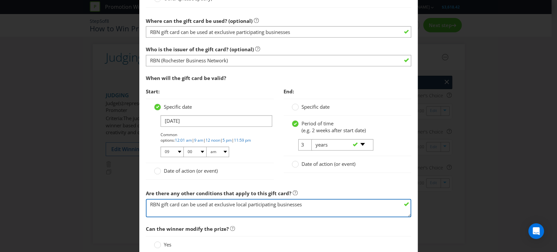
click at [159, 203] on textarea "RBN gift card can be used at exclusive local participating businesses" at bounding box center [278, 208] width 265 height 19
paste textarea "RBN gift card can be used at exclusive participating businesses"
type textarea "RBN gift card can be used at exclusive local participating businesses"
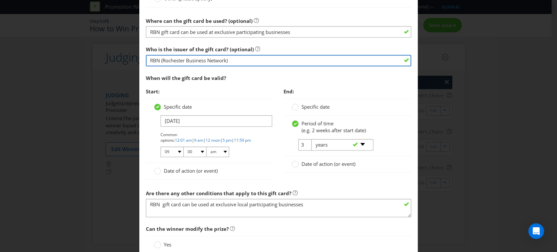
drag, startPoint x: 231, startPoint y: 59, endPoint x: 158, endPoint y: 58, distance: 72.7
click at [158, 58] on input "RBN (Rochester Business Network)" at bounding box center [278, 60] width 265 height 11
type input "RBN"
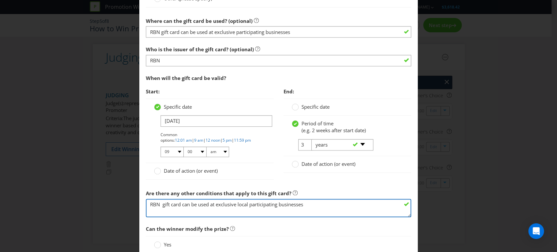
click at [159, 203] on textarea "RBN gift card can be used at exclusive local participating businesses" at bounding box center [278, 208] width 265 height 19
paste textarea "(Rochester Business Network)"
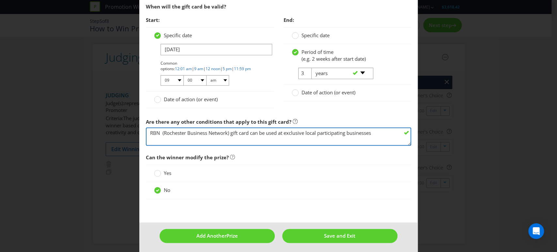
scroll to position [506, 0]
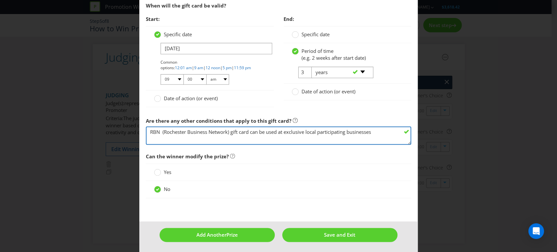
click at [160, 130] on textarea "RBN gift card can be used at exclusive local participating businesses" at bounding box center [278, 135] width 265 height 19
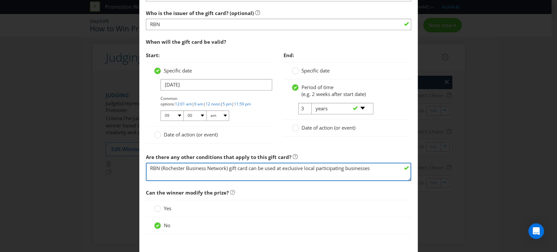
scroll to position [434, 0]
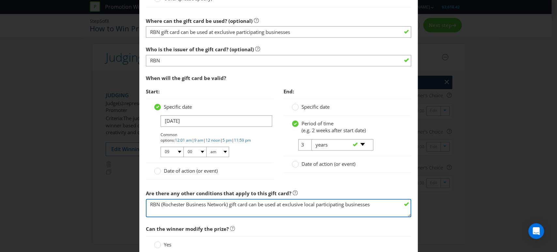
type textarea "RBN (Rochester Business Network) gift card can be used at exclusive local parti…"
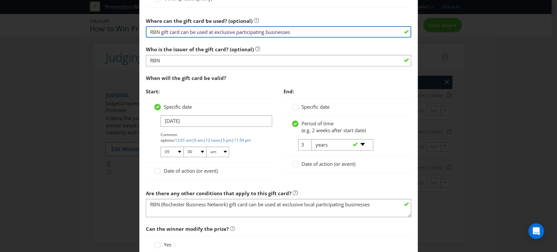
click at [235, 32] on input "RBN gift card can be used at exclusive participating businesses" at bounding box center [278, 31] width 265 height 11
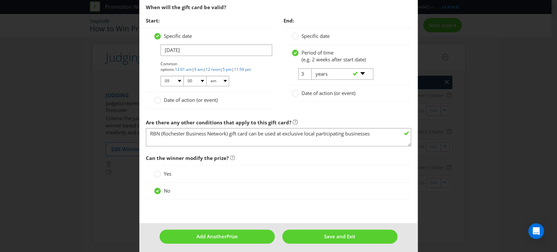
scroll to position [506, 0]
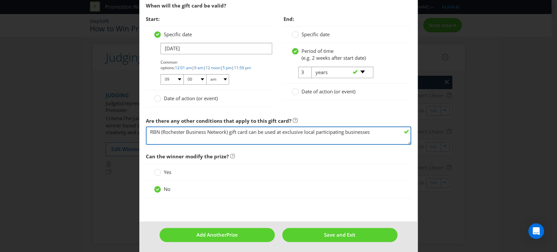
drag, startPoint x: 375, startPoint y: 130, endPoint x: 149, endPoint y: 131, distance: 226.3
click at [149, 131] on textarea "RBN gift card can be used at exclusive local participating businesses" at bounding box center [278, 135] width 265 height 19
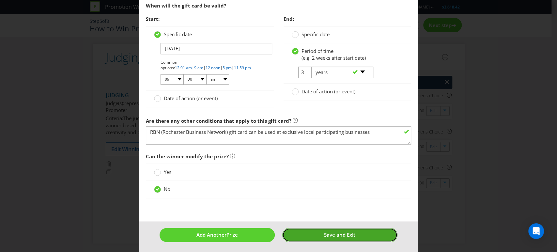
click at [324, 233] on span "Save and Exit" at bounding box center [339, 234] width 31 height 7
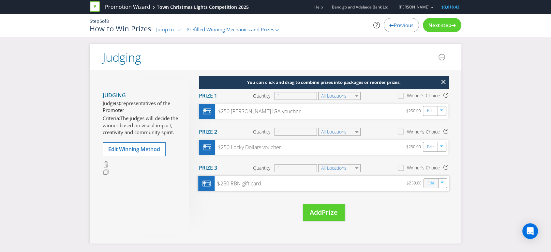
click at [430, 182] on link "Edit" at bounding box center [430, 182] width 7 height 7
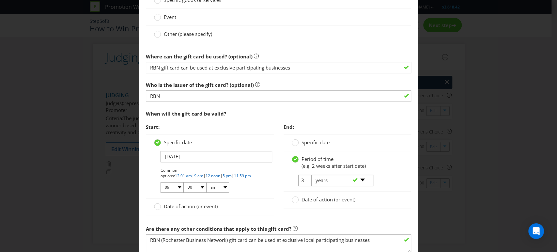
scroll to position [435, 0]
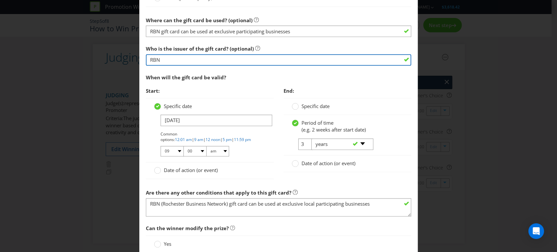
click at [164, 58] on input "RBN" at bounding box center [278, 59] width 265 height 11
type input "RBN (Rochester Business Network)"
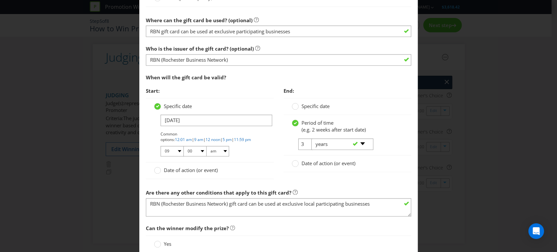
click at [381, 86] on span "End:" at bounding box center [347, 90] width 128 height 13
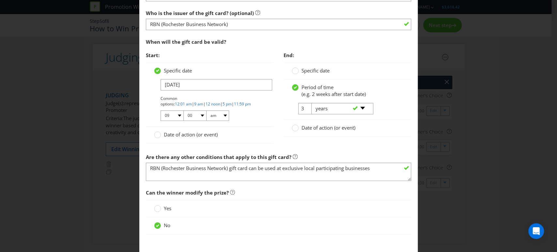
scroll to position [506, 0]
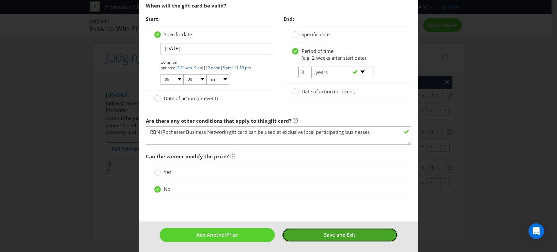
click at [335, 233] on span "Save and Exit" at bounding box center [339, 234] width 31 height 7
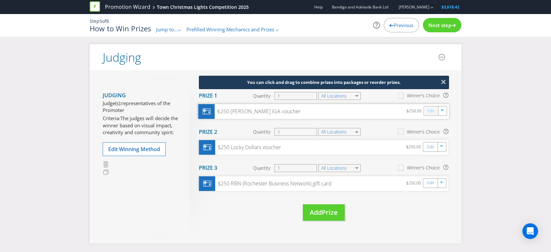
click at [431, 110] on link "Edit" at bounding box center [430, 110] width 7 height 7
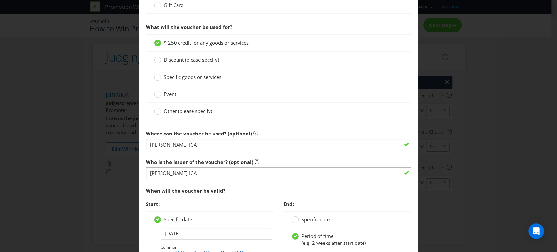
scroll to position [325, 0]
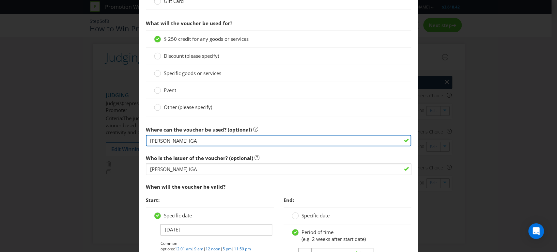
drag, startPoint x: 186, startPoint y: 141, endPoint x: 148, endPoint y: 141, distance: 37.8
click at [148, 141] on input "[PERSON_NAME] IGA" at bounding box center [278, 140] width 265 height 11
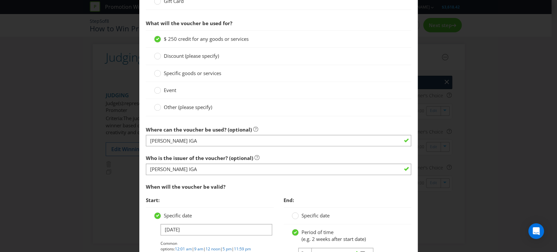
click at [146, 127] on span "Where can the voucher be used? (optional)" at bounding box center [199, 129] width 106 height 7
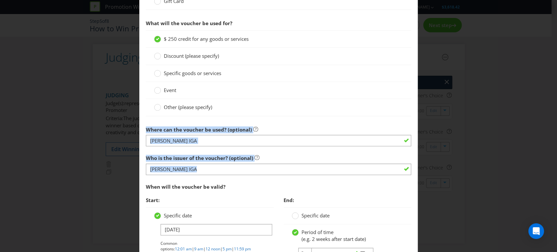
drag, startPoint x: 146, startPoint y: 127, endPoint x: 207, endPoint y: 174, distance: 76.8
click at [207, 174] on section "Is this a voucher or a gift card? Voucher Gift Card What will the voucher be us…" at bounding box center [278, 144] width 265 height 364
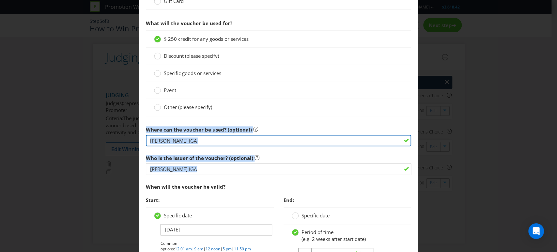
click at [186, 139] on input "[PERSON_NAME] IGA" at bounding box center [278, 140] width 265 height 11
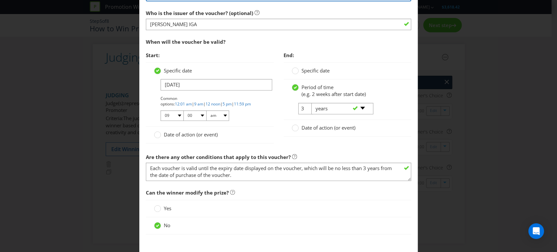
scroll to position [506, 0]
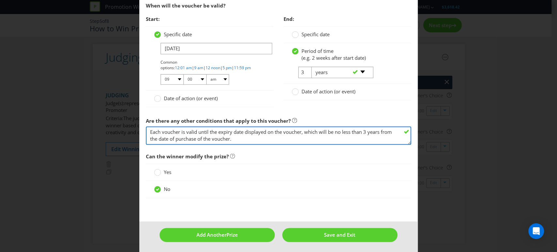
drag, startPoint x: 150, startPoint y: 130, endPoint x: 212, endPoint y: 139, distance: 62.5
click at [231, 140] on textarea "Each voucher is valid until the expiry date displayed on the voucher, which wil…" at bounding box center [278, 135] width 265 height 19
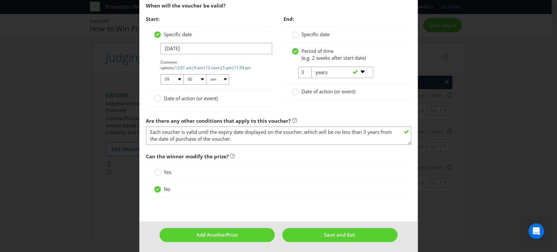
drag, startPoint x: 145, startPoint y: 120, endPoint x: 232, endPoint y: 139, distance: 88.8
click at [232, 139] on div "Are there any other conditions that apply to this voucher? Each voucher is vali…" at bounding box center [278, 129] width 265 height 31
copy label "Are there any other conditions that apply to this voucher?"
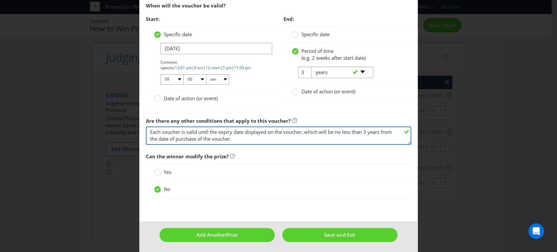
drag, startPoint x: 234, startPoint y: 138, endPoint x: 145, endPoint y: 132, distance: 89.2
click at [146, 132] on textarea "Each voucher is valid until the expiry date displayed on the voucher, which wil…" at bounding box center [278, 135] width 265 height 19
click at [235, 138] on textarea "Each voucher is valid until the expiry date displayed on the voucher, which wil…" at bounding box center [278, 135] width 265 height 19
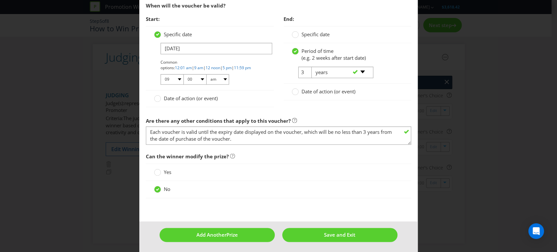
click at [288, 151] on span "Can the winner modify the prize?" at bounding box center [278, 156] width 265 height 13
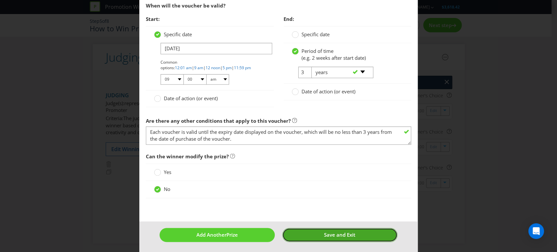
click at [324, 231] on span "Save and Exit" at bounding box center [339, 234] width 31 height 7
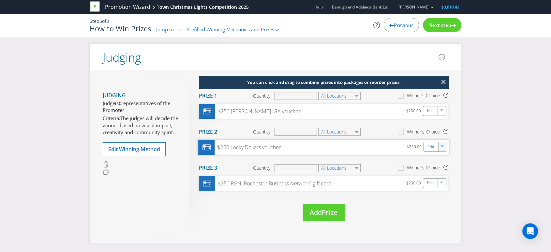
click at [442, 149] on div at bounding box center [442, 147] width 7 height 10
click at [452, 112] on div "Judging Judge(s): representatives of the Promoter Criteria: The judges will dec…" at bounding box center [276, 156] width 372 height 173
click at [443, 109] on icon "button" at bounding box center [442, 111] width 4 height 4
click at [442, 126] on link "Duplicate" at bounding box center [441, 125] width 21 height 7
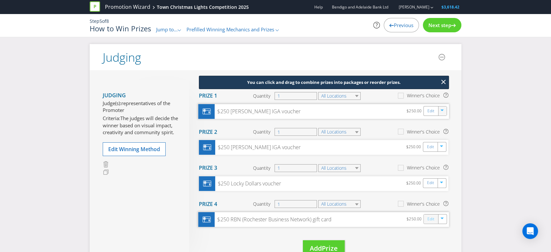
click at [431, 218] on link "Edit" at bounding box center [430, 218] width 7 height 7
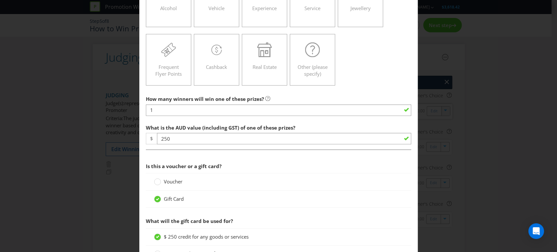
scroll to position [109, 0]
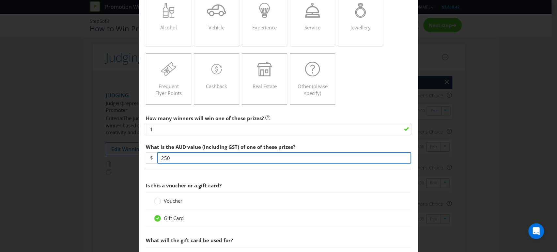
click at [177, 155] on input "250" at bounding box center [284, 157] width 254 height 11
type input "2"
type input "150"
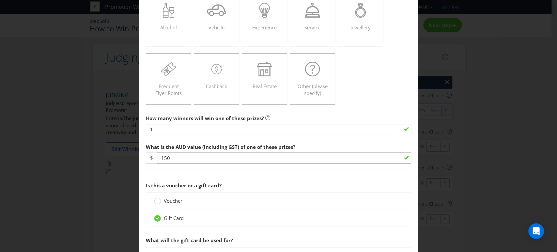
click at [253, 182] on span "Is this a voucher or a gift card?" at bounding box center [278, 185] width 265 height 13
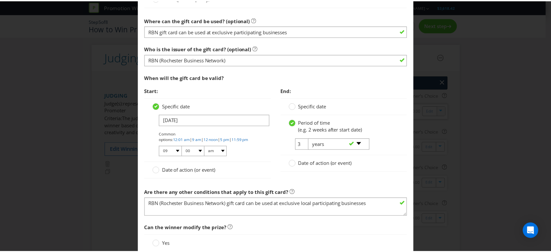
scroll to position [506, 0]
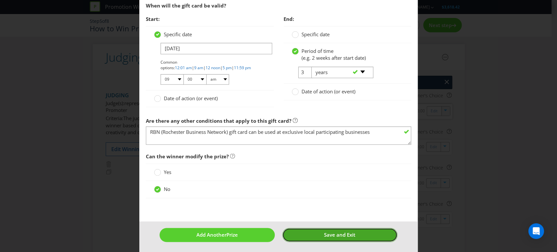
click at [324, 231] on span "Save and Exit" at bounding box center [339, 234] width 31 height 7
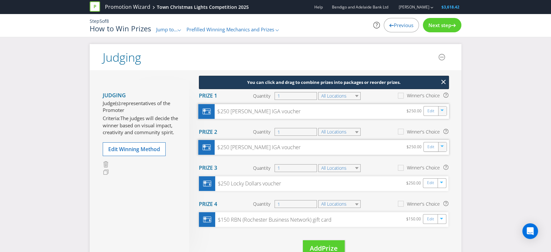
click at [444, 146] on div "button" at bounding box center [442, 145] width 7 height 7
click at [446, 159] on link "Duplicate" at bounding box center [441, 161] width 21 height 7
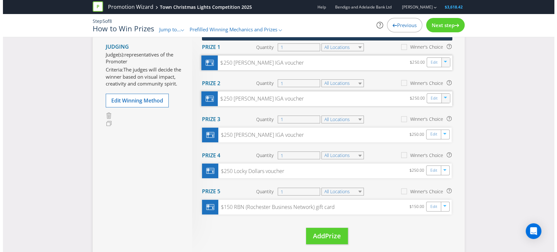
scroll to position [36, 0]
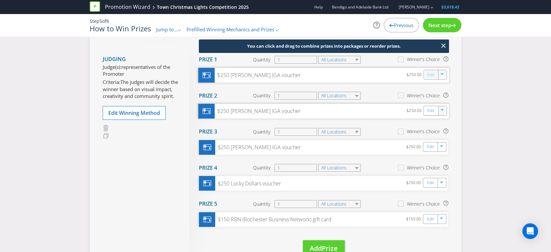
click at [430, 74] on link "Edit" at bounding box center [430, 74] width 7 height 7
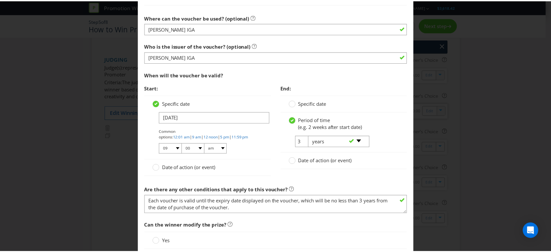
scroll to position [506, 0]
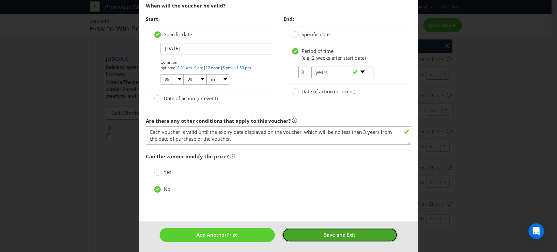
click at [346, 231] on span "Save and Exit" at bounding box center [339, 234] width 31 height 7
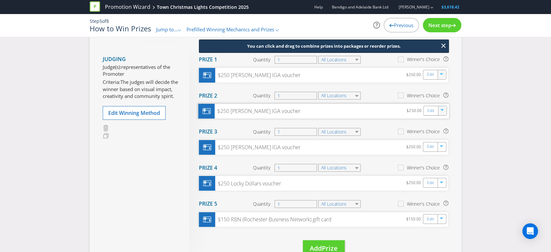
click at [249, 112] on div "$250 [PERSON_NAME] IGA voucher" at bounding box center [258, 110] width 86 height 7
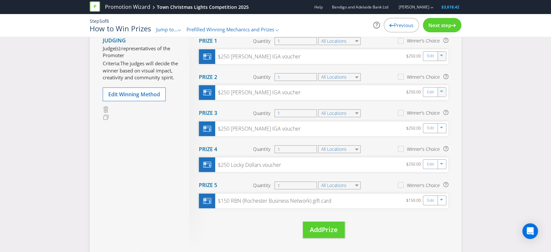
scroll to position [72, 0]
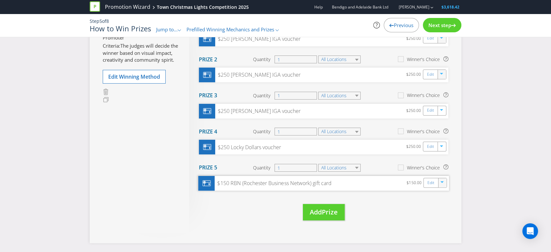
click at [442, 182] on icon "button" at bounding box center [442, 183] width 4 height 4
click at [439, 196] on link "Duplicate" at bounding box center [441, 196] width 21 height 7
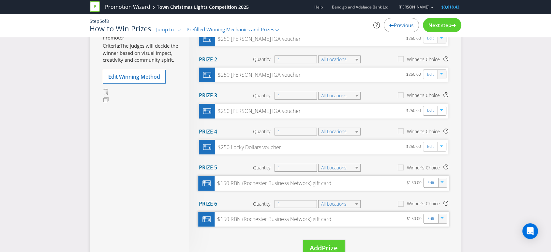
click at [441, 217] on icon "button" at bounding box center [441, 218] width 3 height 2
click at [441, 242] on link "Delete" at bounding box center [438, 241] width 14 height 7
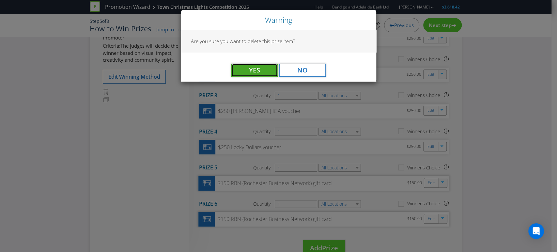
click at [252, 70] on span "Yes" at bounding box center [254, 70] width 11 height 9
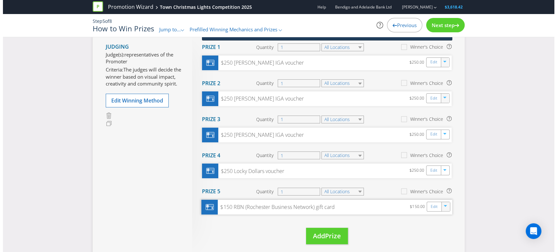
scroll to position [36, 0]
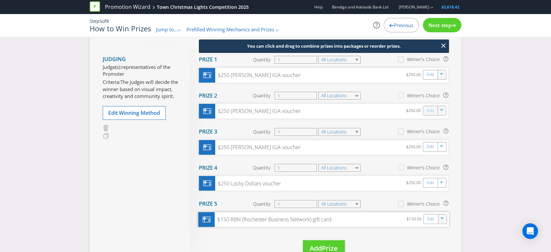
click at [428, 108] on link "Edit" at bounding box center [430, 110] width 7 height 7
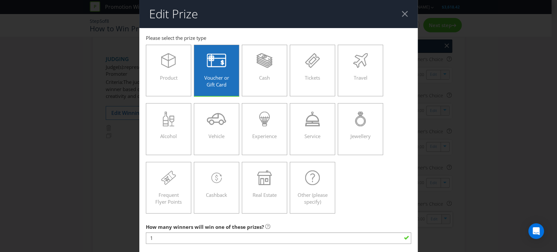
click at [401, 14] on div at bounding box center [404, 14] width 6 height 6
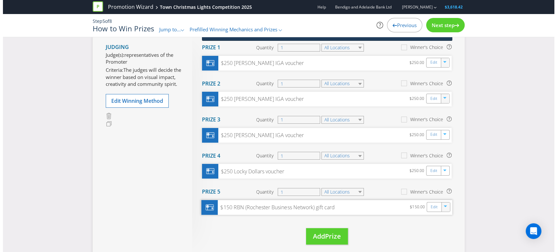
scroll to position [36, 0]
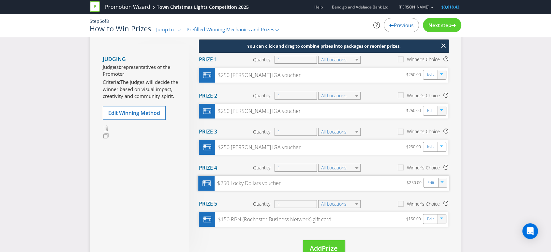
click at [440, 183] on div "button" at bounding box center [442, 181] width 7 height 7
click at [441, 183] on icon "button" at bounding box center [442, 183] width 4 height 4
click at [430, 182] on link "Edit" at bounding box center [430, 182] width 7 height 7
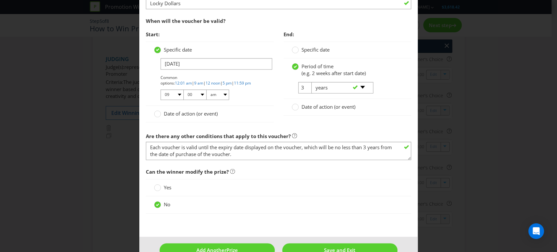
scroll to position [506, 0]
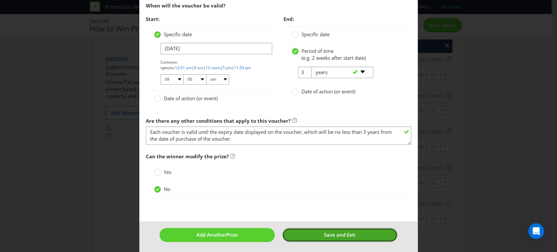
click at [325, 233] on span "Save and Exit" at bounding box center [339, 234] width 31 height 7
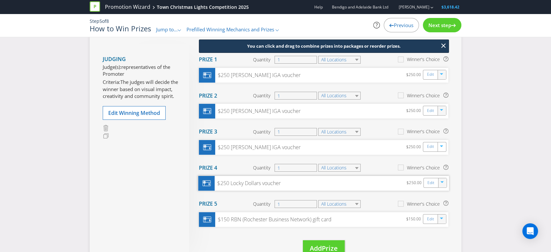
click at [442, 183] on icon "button" at bounding box center [442, 183] width 4 height 4
click at [433, 182] on link "Edit" at bounding box center [430, 182] width 7 height 7
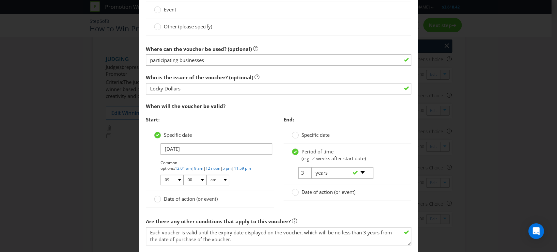
scroll to position [506, 0]
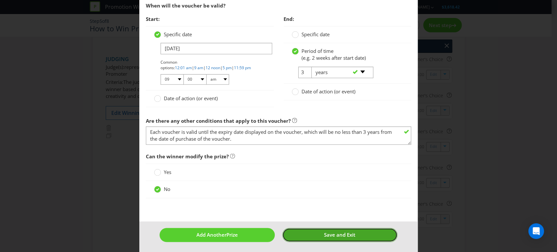
click at [327, 231] on span "Save and Exit" at bounding box center [339, 234] width 31 height 7
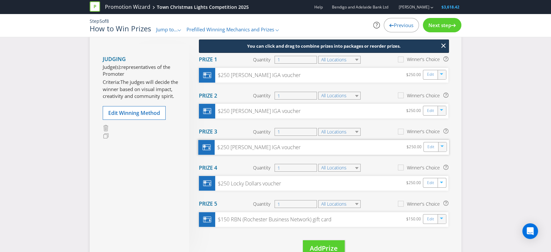
click at [444, 147] on div "button" at bounding box center [442, 145] width 7 height 7
click at [443, 167] on link "Delete" at bounding box center [438, 169] width 14 height 7
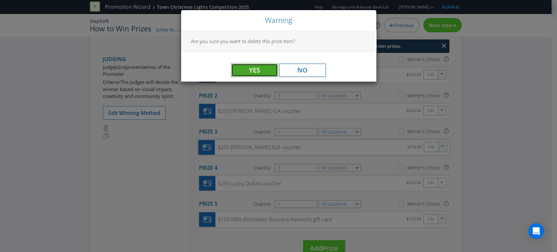
click at [264, 70] on button "Yes" at bounding box center [254, 70] width 46 height 13
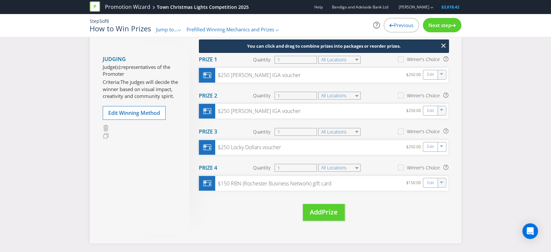
click at [441, 110] on icon "button" at bounding box center [442, 111] width 4 height 4
click at [440, 130] on link "Delete" at bounding box center [437, 133] width 14 height 7
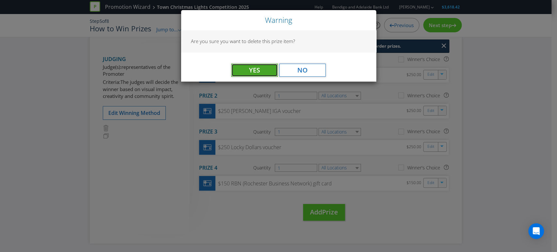
click at [262, 70] on button "Yes" at bounding box center [254, 70] width 46 height 13
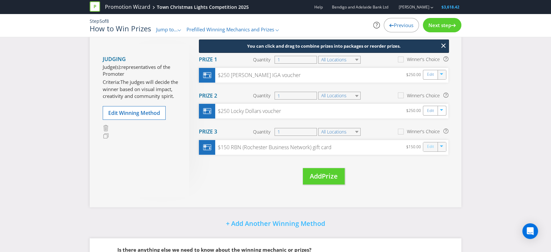
click at [431, 148] on link "Edit" at bounding box center [430, 146] width 7 height 7
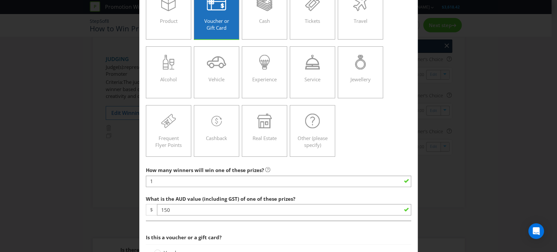
scroll to position [109, 0]
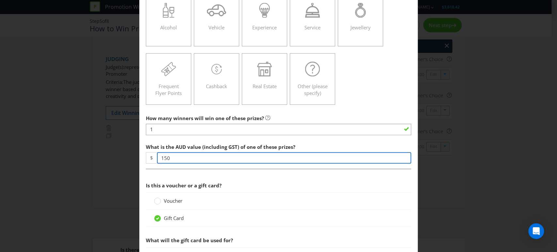
click at [191, 158] on input "150" at bounding box center [284, 157] width 254 height 11
type input "1"
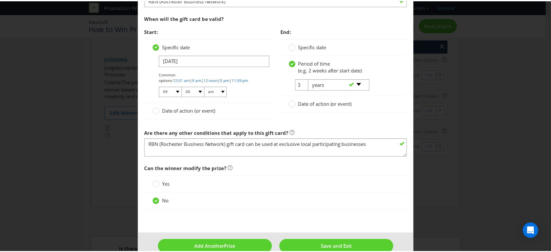
scroll to position [506, 0]
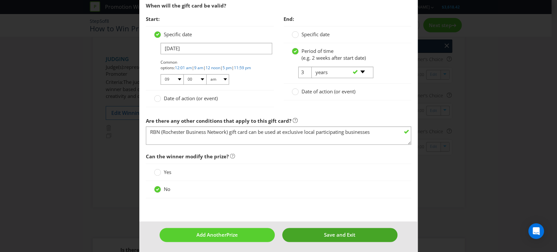
type input "250"
click at [321, 229] on button "Save and Exit" at bounding box center [339, 235] width 115 height 14
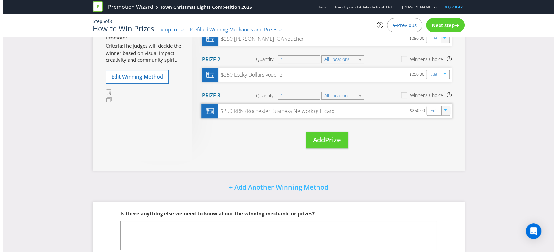
scroll to position [36, 0]
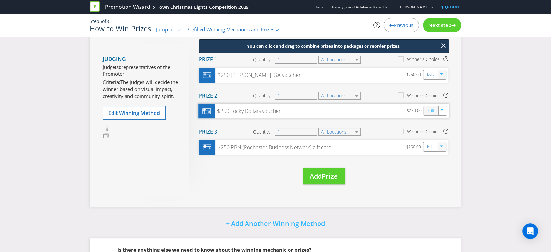
click at [428, 109] on link "Edit" at bounding box center [430, 110] width 7 height 7
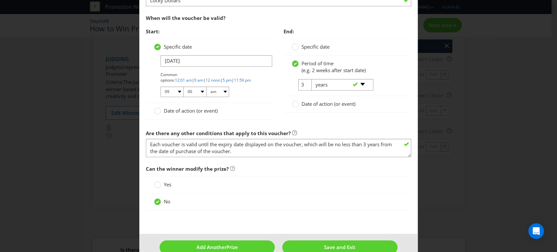
scroll to position [506, 0]
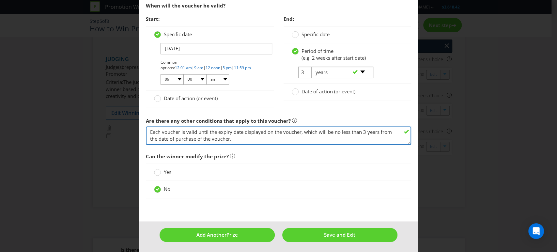
drag, startPoint x: 234, startPoint y: 139, endPoint x: 140, endPoint y: 129, distance: 94.1
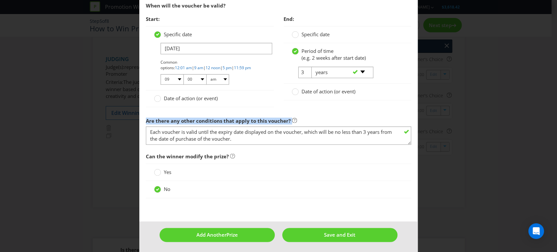
drag, startPoint x: 145, startPoint y: 119, endPoint x: 294, endPoint y: 122, distance: 149.0
click at [294, 122] on div "Are there any other conditions that apply to this voucher? Each voucher is vali…" at bounding box center [278, 129] width 265 height 31
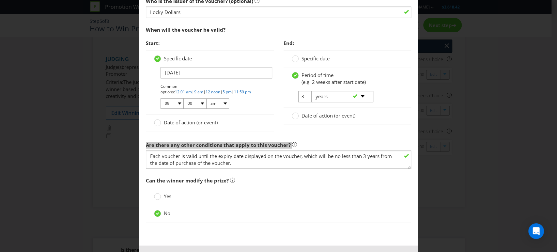
scroll to position [470, 0]
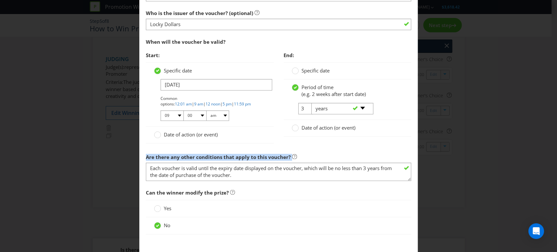
click at [224, 209] on div "Yes" at bounding box center [278, 208] width 249 height 7
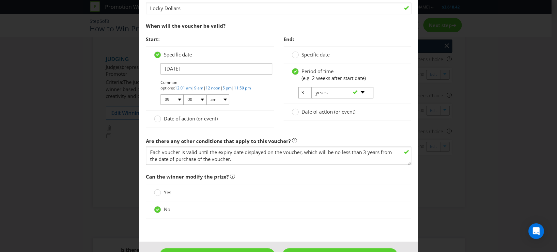
scroll to position [506, 0]
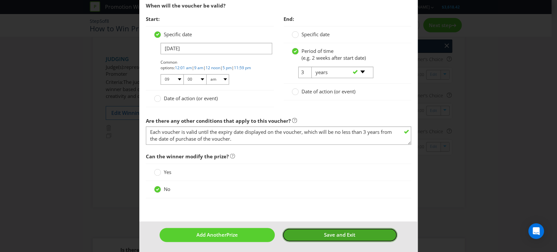
click at [326, 231] on span "Save and Exit" at bounding box center [339, 234] width 31 height 7
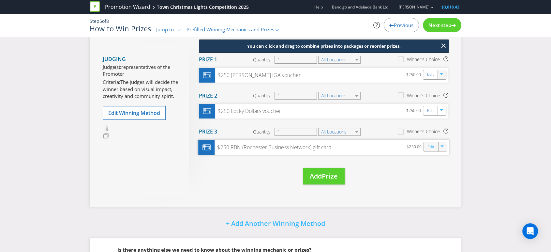
click at [429, 146] on link "Edit" at bounding box center [430, 146] width 7 height 7
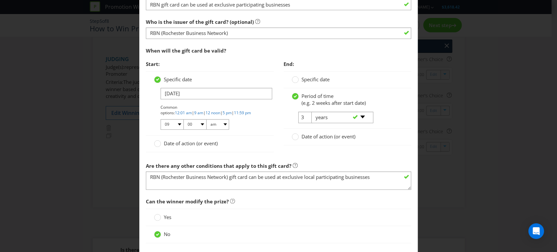
scroll to position [474, 0]
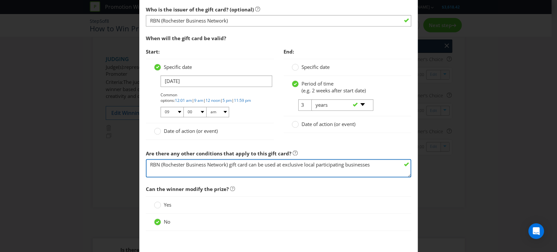
drag, startPoint x: 149, startPoint y: 163, endPoint x: 395, endPoint y: 165, distance: 246.2
click at [395, 165] on textarea "RBN (Rochester Business Network) gift card can be used at exclusive local parti…" at bounding box center [278, 168] width 265 height 19
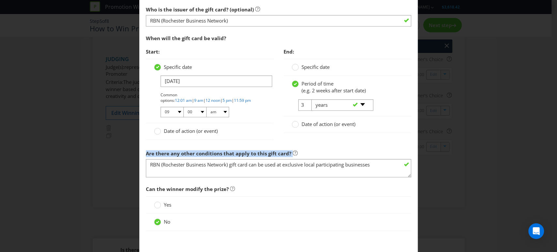
drag, startPoint x: 144, startPoint y: 153, endPoint x: 298, endPoint y: 154, distance: 154.2
click at [298, 154] on div "Are there any other conditions that apply to this gift card? RBN (Rochester Bus…" at bounding box center [278, 162] width 265 height 31
copy label "Are there any other conditions that apply to this gift card?"
click at [484, 125] on div "Edit Prize Victoria Please select the prize type Product Voucher or Gift Card C…" at bounding box center [278, 126] width 557 height 252
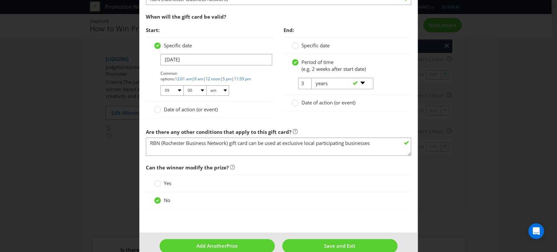
scroll to position [506, 0]
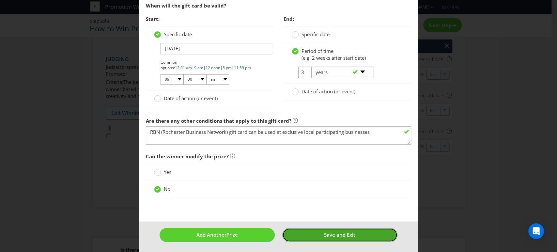
click at [333, 231] on span "Save and Exit" at bounding box center [339, 234] width 31 height 7
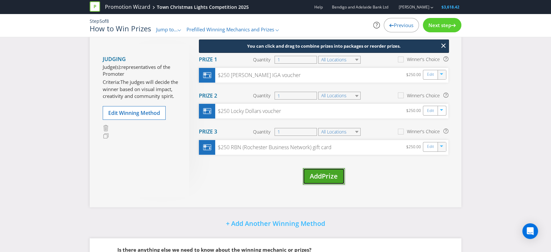
click at [323, 173] on span "Prize" at bounding box center [330, 175] width 16 height 9
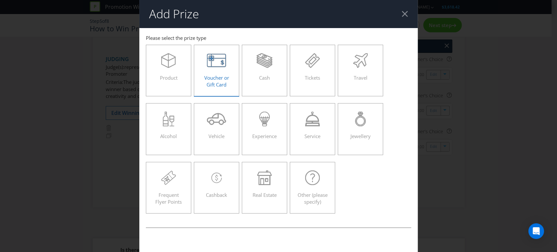
click at [203, 73] on div "Voucher or Gift Card" at bounding box center [217, 67] width 32 height 29
click at [0, 0] on input "Voucher or Gift Card" at bounding box center [0, 0] width 0 height 0
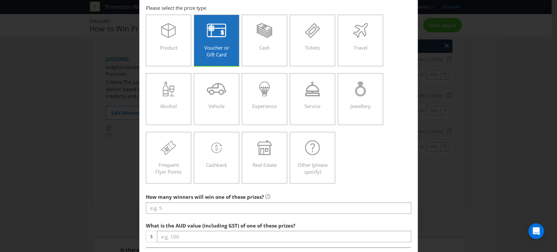
scroll to position [72, 0]
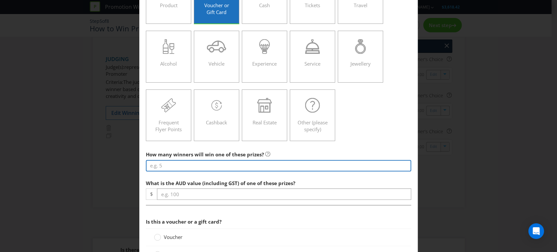
click at [156, 165] on input "number" at bounding box center [278, 165] width 265 height 11
type input "1"
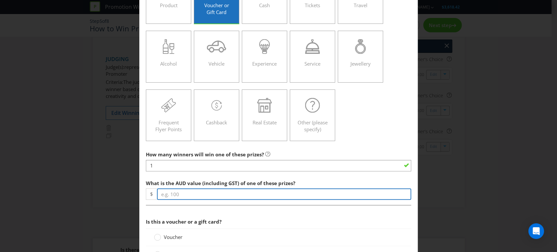
click at [185, 192] on input "number" at bounding box center [284, 193] width 254 height 11
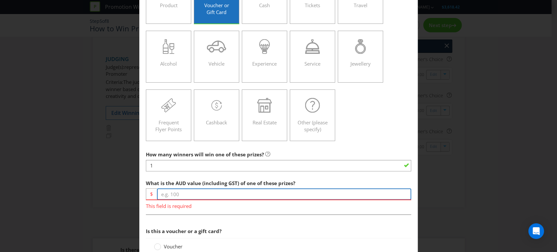
click at [190, 190] on input "number" at bounding box center [284, 193] width 254 height 11
type input "150"
click at [404, 178] on div "What is the AUD value (including GST) of one of these prizes? $ 150 This field …" at bounding box center [278, 192] width 265 height 33
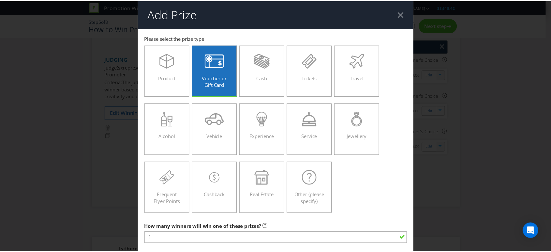
scroll to position [0, 0]
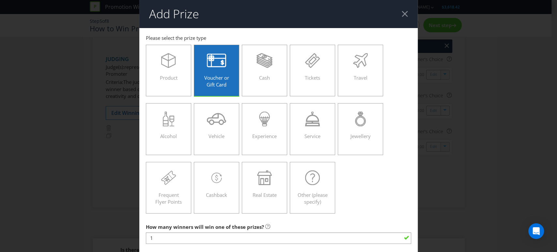
click at [401, 13] on div at bounding box center [404, 14] width 6 height 6
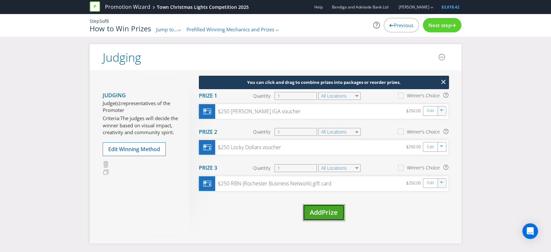
click at [319, 214] on span "Add" at bounding box center [316, 212] width 12 height 9
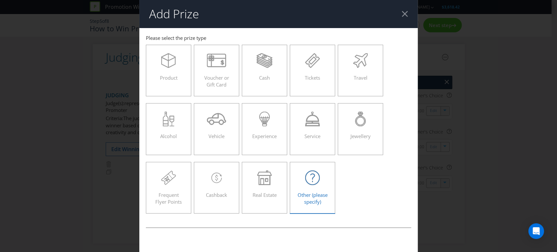
click at [305, 190] on div "Other (please specify)" at bounding box center [312, 184] width 32 height 29
click at [0, 0] on input "Other (please specify)" at bounding box center [0, 0] width 0 height 0
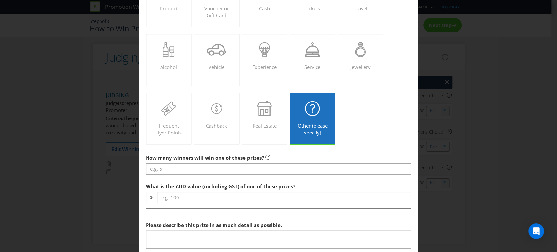
scroll to position [72, 0]
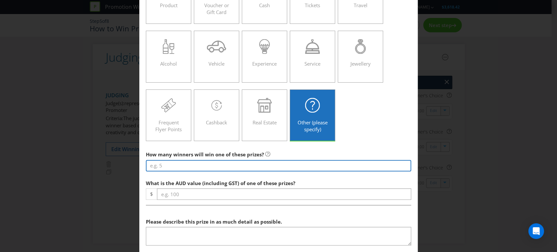
click at [166, 165] on input "number" at bounding box center [278, 165] width 265 height 11
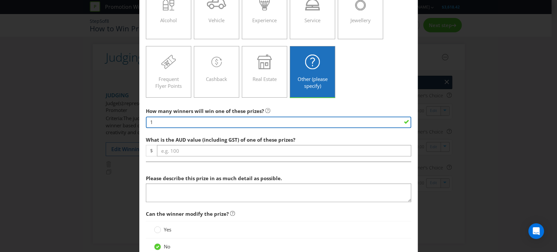
scroll to position [145, 0]
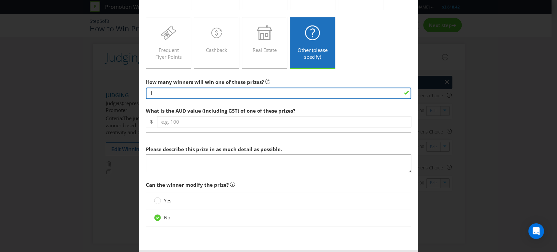
type input "1"
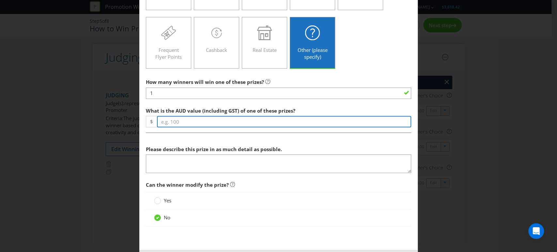
click at [173, 120] on input "number" at bounding box center [284, 121] width 254 height 11
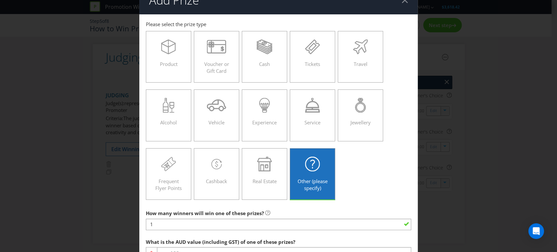
scroll to position [0, 0]
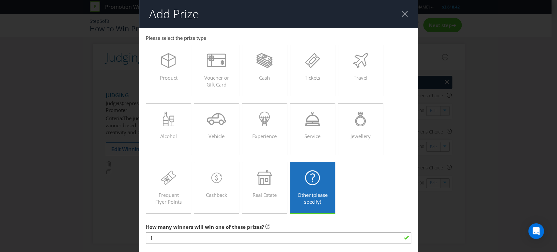
click at [401, 12] on div at bounding box center [404, 14] width 6 height 6
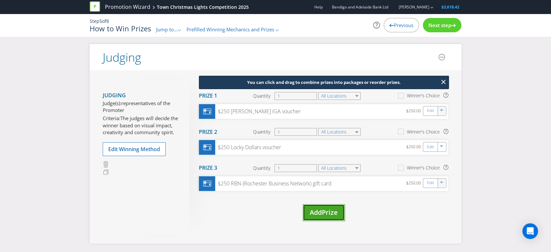
click at [322, 213] on span "Add" at bounding box center [316, 212] width 12 height 9
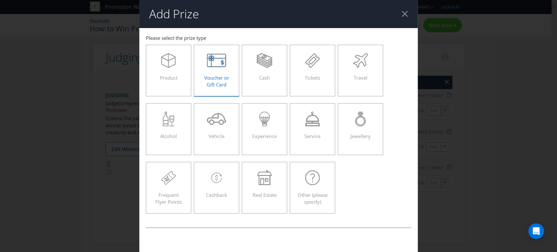
click at [216, 79] on span "Voucher or Gift Card" at bounding box center [216, 80] width 25 height 13
click at [0, 0] on input "Voucher or Gift Card" at bounding box center [0, 0] width 0 height 0
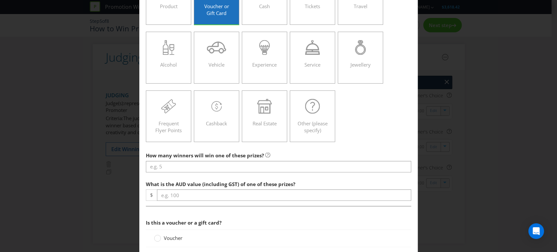
scroll to position [72, 0]
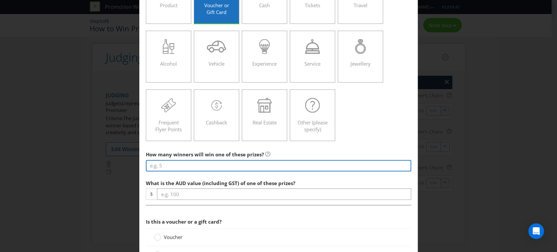
click at [154, 162] on input "number" at bounding box center [278, 165] width 265 height 11
type input "1"
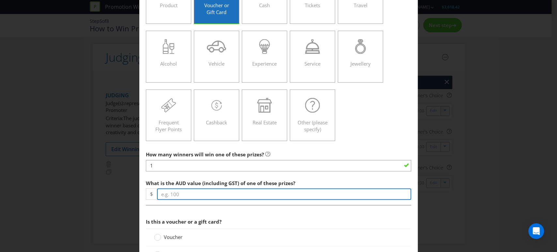
click at [183, 194] on input "number" at bounding box center [284, 193] width 254 height 11
type input "150"
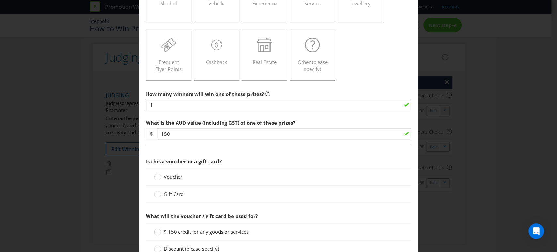
scroll to position [145, 0]
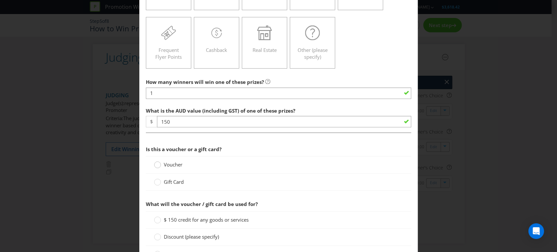
click at [157, 163] on div at bounding box center [157, 162] width 3 height 3
click at [0, 0] on input "Voucher" at bounding box center [0, 0] width 0 height 0
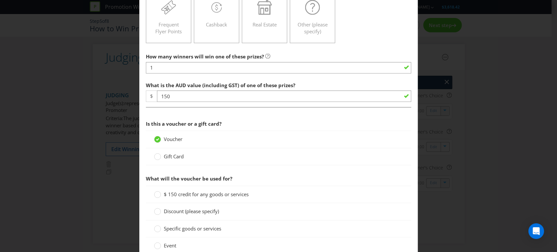
scroll to position [217, 0]
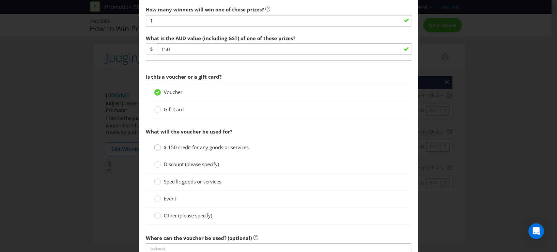
click at [156, 145] on div at bounding box center [157, 144] width 3 height 3
click at [0, 0] on input "$ 150 credit for any goods or services" at bounding box center [0, 0] width 0 height 0
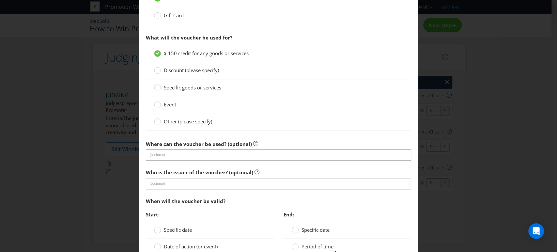
scroll to position [326, 0]
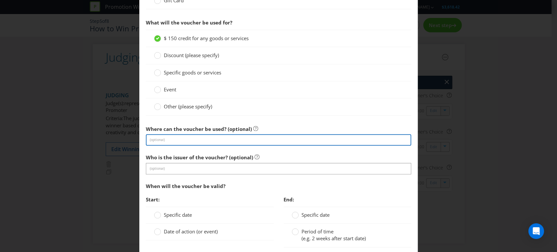
click at [160, 138] on input "text" at bounding box center [278, 139] width 265 height 11
type input "[PERSON_NAME] IGA"
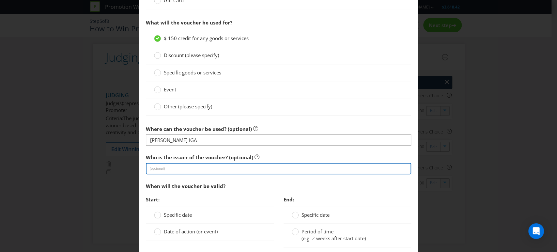
click at [175, 164] on input "text" at bounding box center [278, 168] width 265 height 11
type input "[PERSON_NAME] IGA"
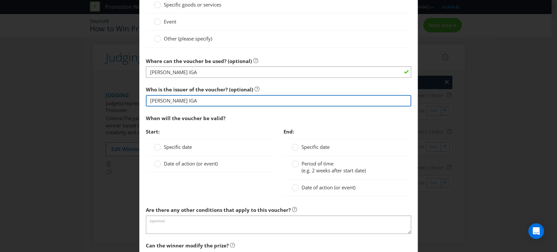
scroll to position [398, 0]
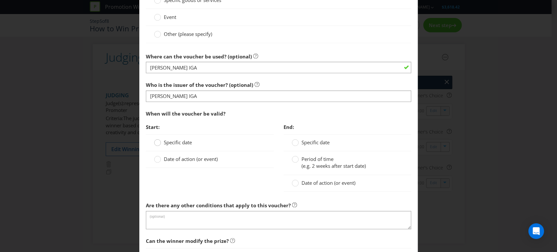
click at [154, 140] on circle at bounding box center [157, 142] width 7 height 7
click at [0, 0] on input "Specific date" at bounding box center [0, 0] width 0 height 0
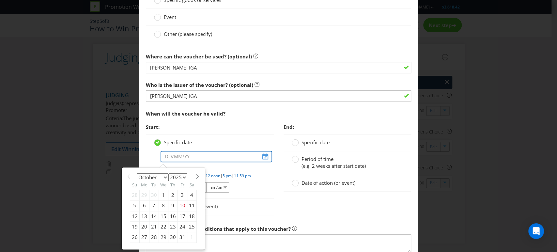
click at [261, 156] on input "text" at bounding box center [216, 156] width 112 height 11
click at [162, 176] on select "January February March April May June July August September October November De…" at bounding box center [153, 177] width 32 height 8
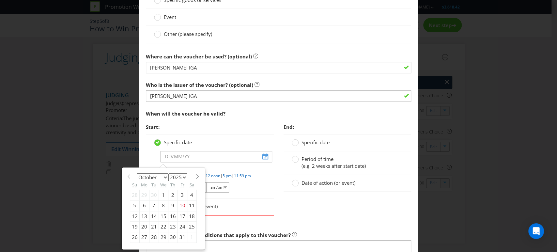
select select "11"
click at [137, 173] on select "January February March April May June July August September October November De…" at bounding box center [153, 177] width 32 height 8
click at [180, 213] on div "19" at bounding box center [181, 216] width 9 height 10
type input "[DATE]"
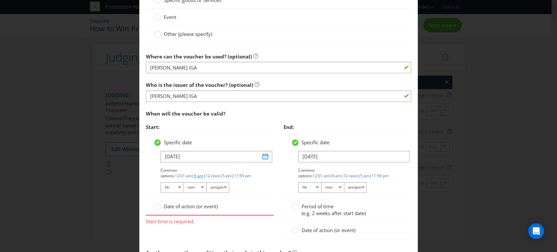
click at [203, 173] on link "9 am" at bounding box center [198, 176] width 9 height 6
select select "09"
select select "00"
select select "am"
click at [294, 204] on circle at bounding box center [294, 206] width 7 height 7
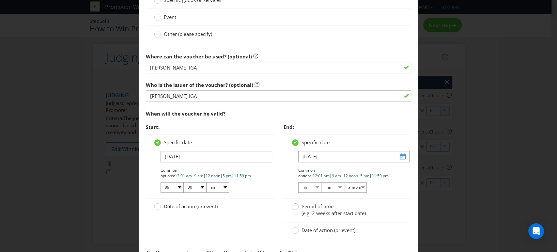
click at [0, 0] on input "Period of time (e.g. 2 weeks after start date)" at bounding box center [0, 0] width 0 height 0
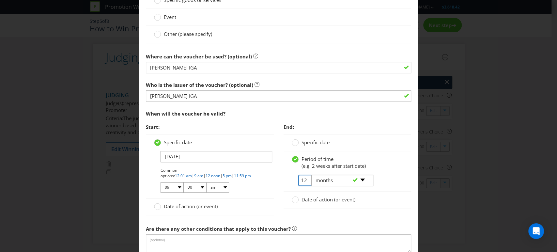
click at [302, 180] on input "12" at bounding box center [305, 179] width 15 height 11
click at [306, 179] on div "-- Please select -- days weeks months years" at bounding box center [339, 180] width 66 height 12
click at [301, 179] on input "12" at bounding box center [305, 179] width 15 height 11
type input "1"
type input "3"
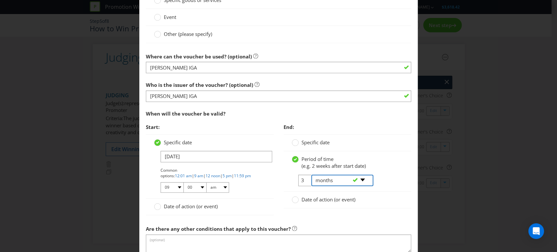
click at [360, 180] on select "-- Please select -- days weeks months years" at bounding box center [342, 179] width 62 height 11
select select "YEARS"
click at [311, 174] on select "-- Please select -- days weeks months years" at bounding box center [342, 179] width 62 height 11
click at [385, 201] on div "Date of action (or event)" at bounding box center [347, 199] width 112 height 7
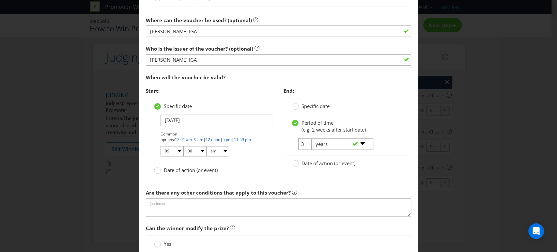
scroll to position [471, 0]
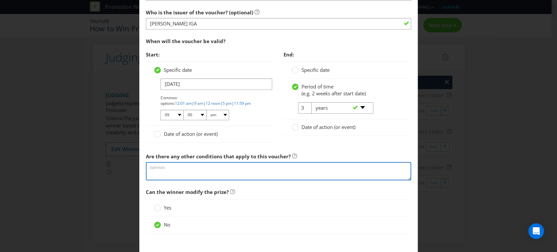
click at [160, 169] on textarea at bounding box center [278, 171] width 265 height 19
paste textarea "Each voucher is valid until the expiry date displayed on the voucher, which wil…"
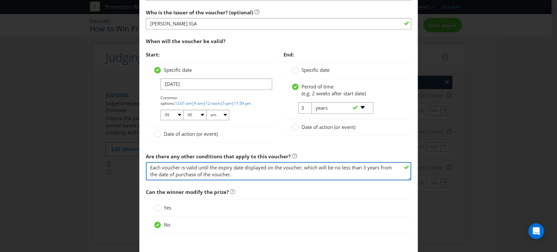
type textarea "Each voucher is valid until the expiry date displayed on the voucher, which wil…"
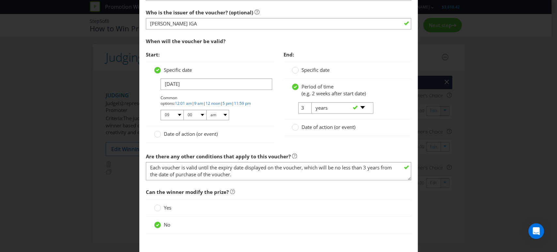
click at [273, 193] on span "Can the winner modify the prize?" at bounding box center [278, 191] width 265 height 13
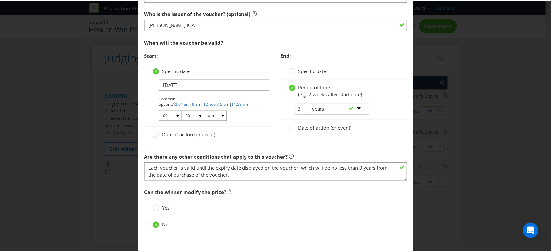
scroll to position [506, 0]
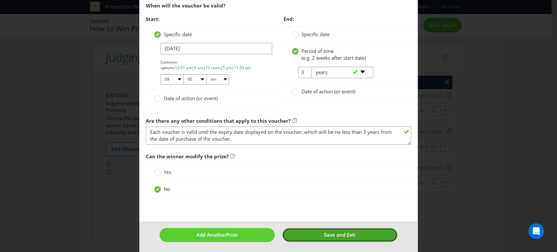
click at [314, 231] on button "Save and Exit" at bounding box center [339, 235] width 115 height 14
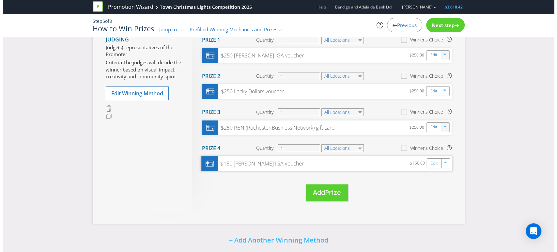
scroll to position [72, 0]
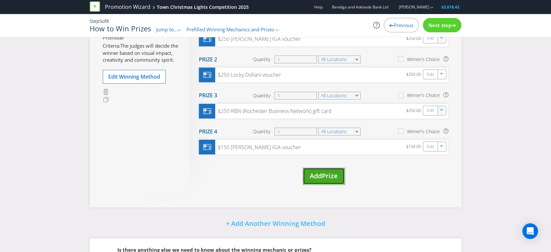
click at [322, 176] on span "Add" at bounding box center [316, 175] width 12 height 9
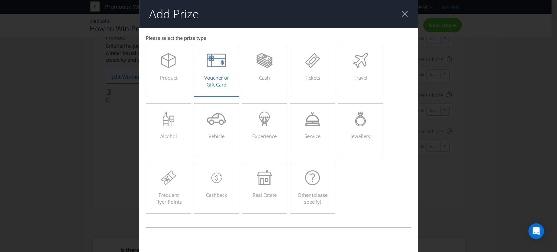
click at [214, 75] on span "Voucher or Gift Card" at bounding box center [216, 80] width 25 height 13
click at [0, 0] on input "Voucher or Gift Card" at bounding box center [0, 0] width 0 height 0
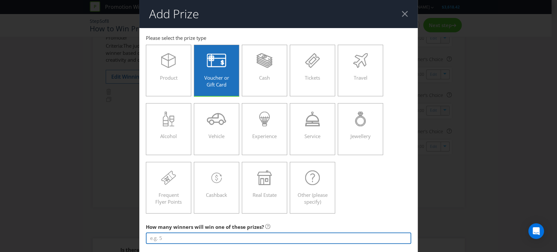
click at [180, 239] on input "number" at bounding box center [278, 237] width 265 height 11
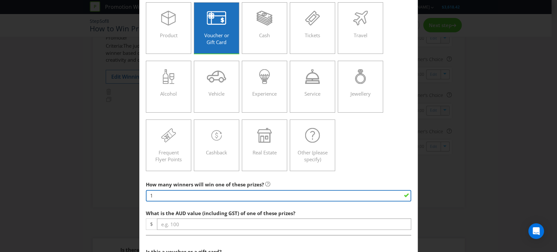
scroll to position [145, 0]
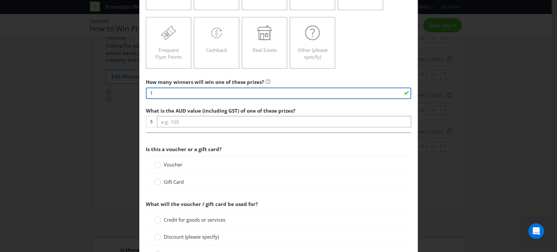
type input "1"
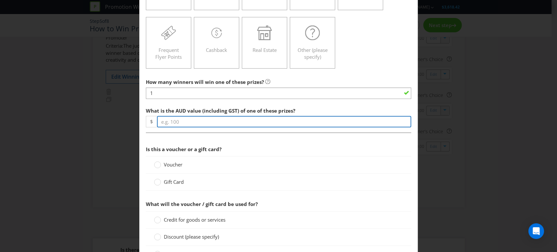
click at [165, 120] on input "number" at bounding box center [284, 121] width 254 height 11
type input "150"
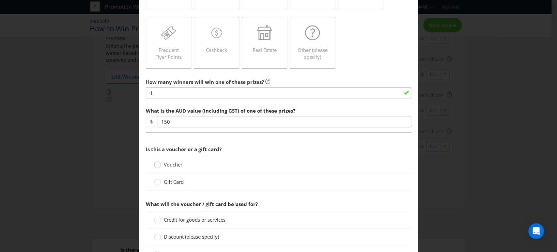
click at [157, 165] on circle at bounding box center [157, 164] width 7 height 7
click at [0, 0] on input "Voucher" at bounding box center [0, 0] width 0 height 0
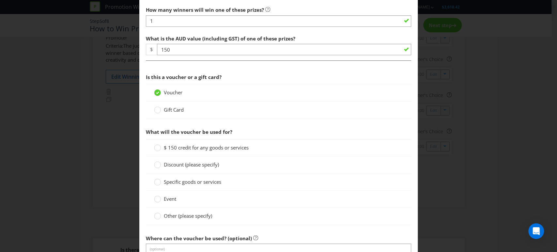
scroll to position [253, 0]
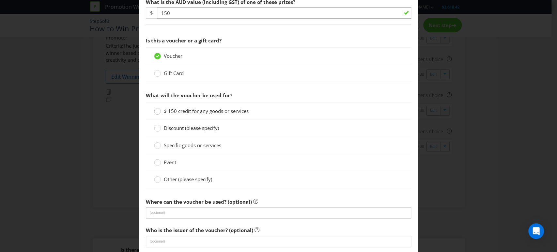
click at [156, 109] on div at bounding box center [157, 108] width 3 height 3
click at [0, 0] on input "$ 150 credit for any goods or services" at bounding box center [0, 0] width 0 height 0
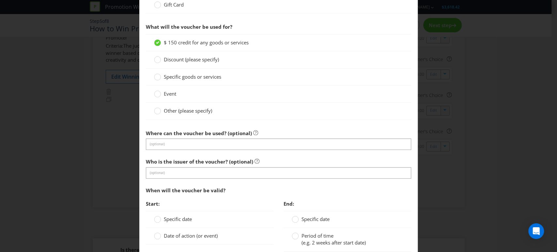
scroll to position [326, 0]
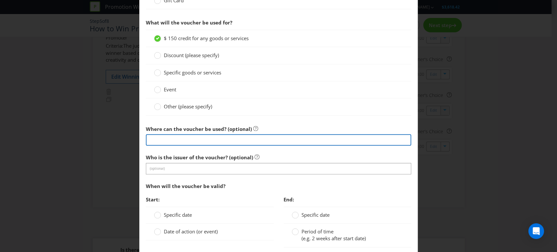
click at [161, 137] on input "text" at bounding box center [278, 139] width 265 height 11
type input "participating businesses"
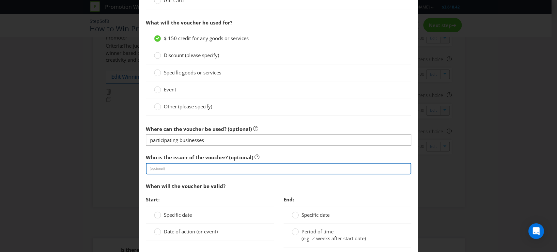
click at [167, 172] on input "text" at bounding box center [278, 168] width 265 height 11
type input "Locky Dollars"
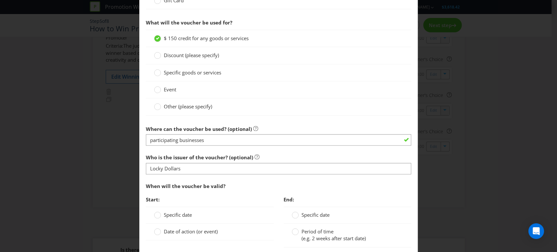
click at [410, 165] on main "Victoria Please select the prize type Product Voucher or Gift Card Cash Tickets…" at bounding box center [278, 40] width 278 height 676
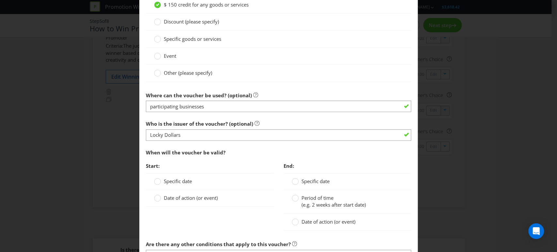
scroll to position [398, 0]
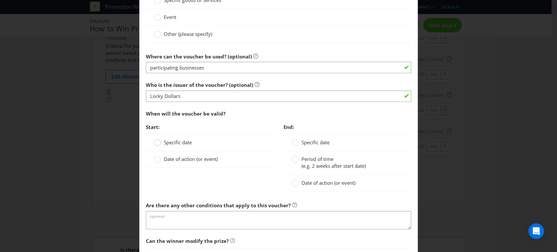
click at [156, 140] on div at bounding box center [157, 140] width 3 height 3
click at [0, 0] on input "Specific date" at bounding box center [0, 0] width 0 height 0
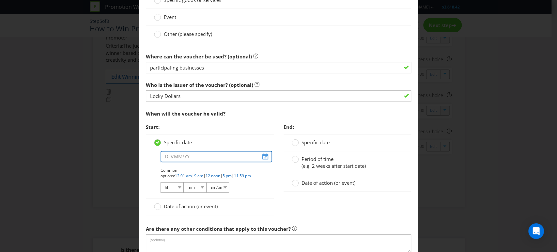
click at [265, 154] on input "text" at bounding box center [216, 156] width 112 height 11
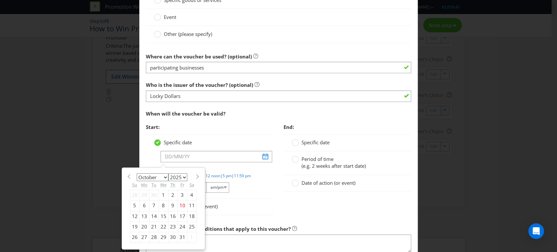
click at [161, 177] on select "January February March April May June July August September October November De…" at bounding box center [153, 177] width 32 height 8
select select "11"
click at [137, 173] on select "January February March April May June July August September October November De…" at bounding box center [153, 177] width 32 height 8
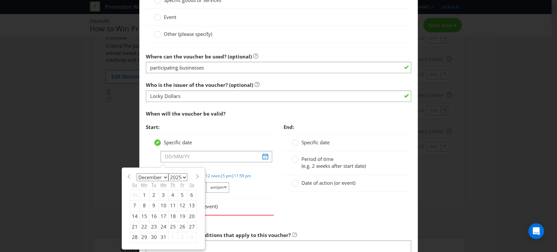
click at [180, 215] on div "19" at bounding box center [181, 216] width 9 height 10
type input "[DATE]"
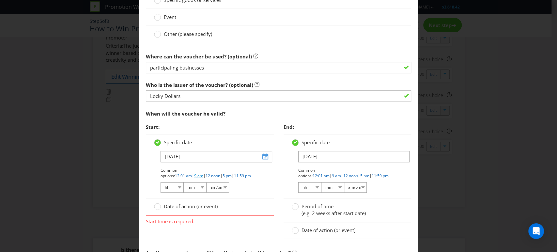
click at [203, 173] on link "9 am" at bounding box center [198, 176] width 9 height 6
select select "09"
select select "00"
select select "am"
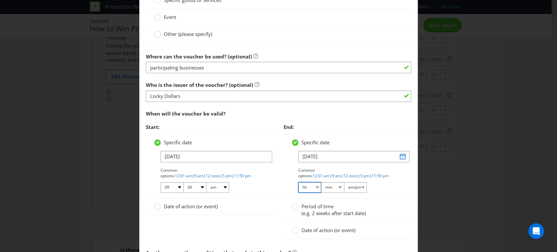
click at [313, 186] on select "hh 01 02 03 04 05 06 07 08 09 10 11 12" at bounding box center [309, 187] width 23 height 10
click at [295, 203] on icon at bounding box center [294, 206] width 7 height 7
click at [0, 0] on input "Period of time (e.g. 2 weeks after start date)" at bounding box center [0, 0] width 0 height 0
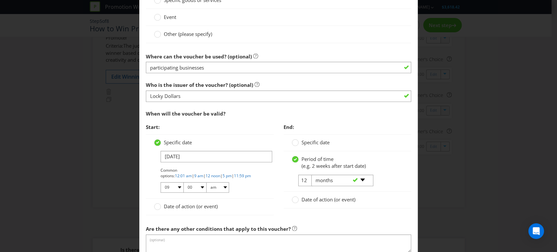
click at [306, 180] on div "-- Please select -- days weeks months years" at bounding box center [339, 180] width 66 height 12
click at [299, 180] on input "12" at bounding box center [305, 179] width 15 height 11
type input "1"
type input "3"
click at [359, 178] on select "-- Please select -- days weeks months years" at bounding box center [342, 179] width 62 height 11
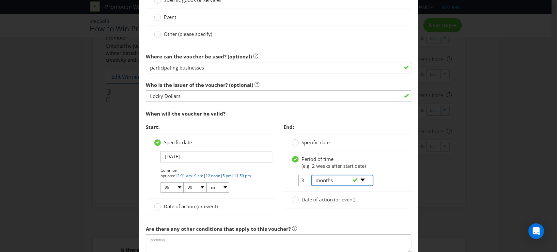
select select "YEARS"
click at [311, 174] on select "-- Please select -- days weeks months years" at bounding box center [342, 179] width 62 height 11
click at [384, 202] on div "Date of action (or event)" at bounding box center [347, 199] width 128 height 17
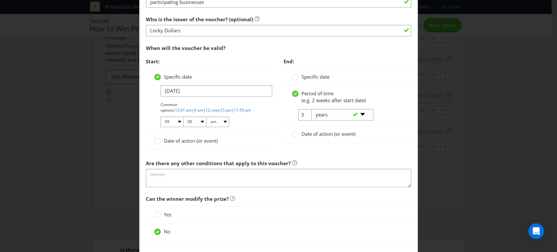
scroll to position [471, 0]
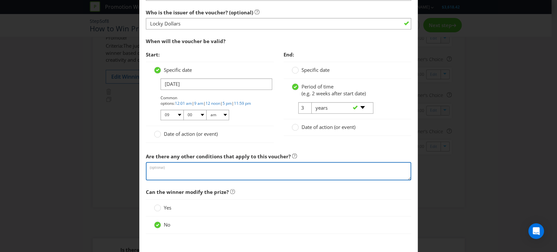
click at [155, 169] on textarea at bounding box center [278, 171] width 265 height 19
paste textarea "Each voucher is valid until the expiry date displayed on the voucher, which wil…"
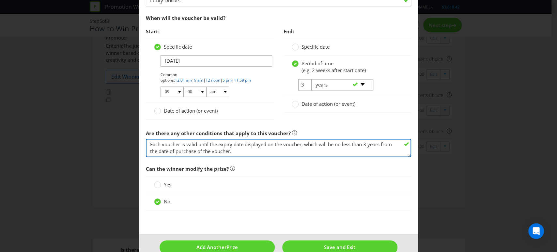
scroll to position [506, 0]
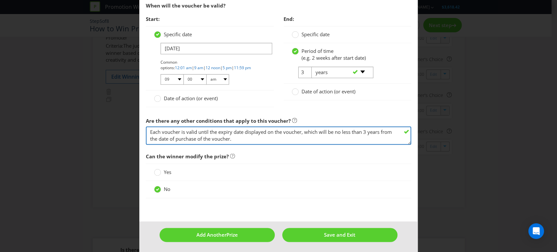
type textarea "Each voucher is valid until the expiry date displayed on the voucher, which wil…"
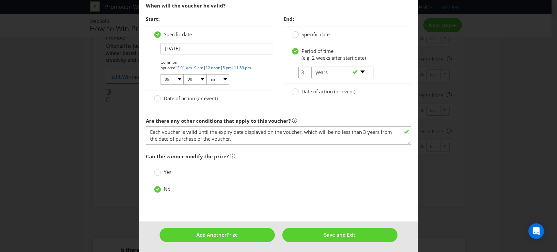
click at [325, 172] on div "Yes" at bounding box center [278, 172] width 249 height 7
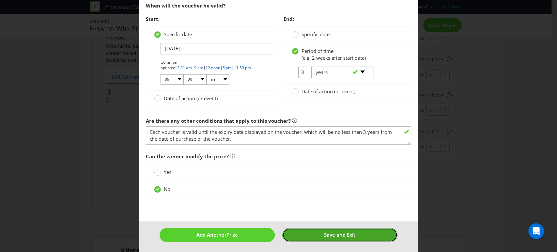
click at [339, 234] on span "Save and Exit" at bounding box center [339, 234] width 31 height 7
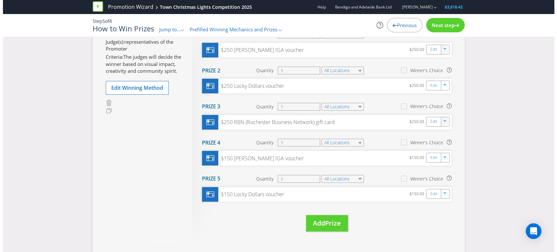
scroll to position [72, 0]
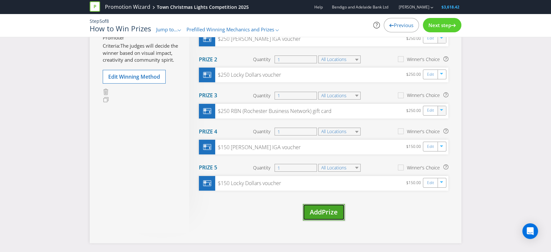
click at [329, 211] on span "Prize" at bounding box center [330, 211] width 16 height 9
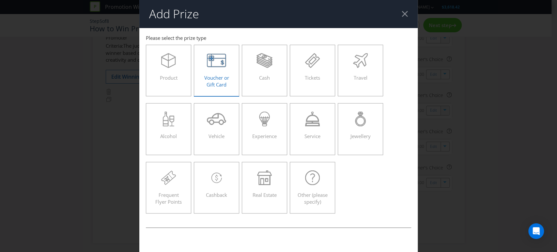
click at [211, 76] on span "Voucher or Gift Card" at bounding box center [216, 80] width 25 height 13
click at [0, 0] on input "Voucher or Gift Card" at bounding box center [0, 0] width 0 height 0
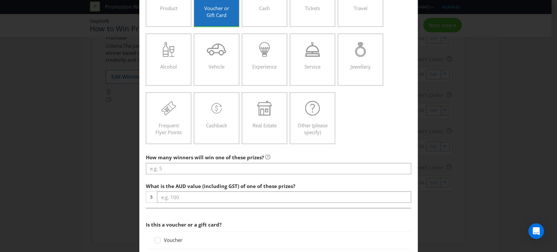
scroll to position [72, 0]
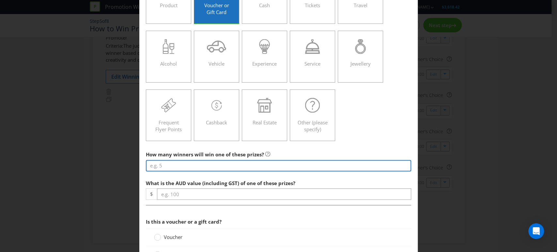
click at [150, 163] on input "number" at bounding box center [278, 165] width 265 height 11
type input "1"
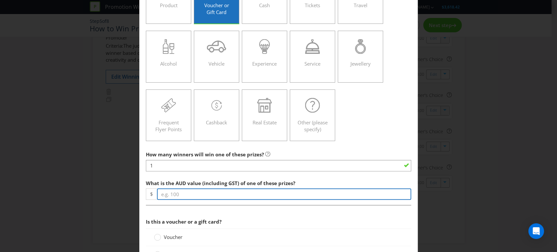
click at [171, 192] on input "number" at bounding box center [284, 193] width 254 height 11
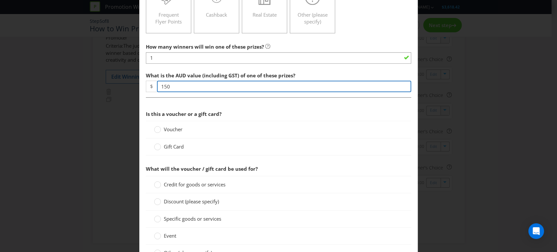
scroll to position [181, 0]
type input "150"
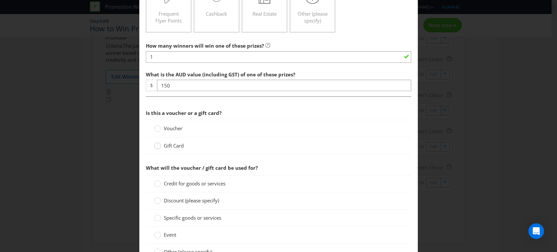
click at [156, 145] on circle at bounding box center [157, 145] width 7 height 7
click at [0, 0] on input "Gift Card" at bounding box center [0, 0] width 0 height 0
click at [156, 182] on div at bounding box center [157, 181] width 3 height 3
click at [0, 0] on input "$ 150 credit for any goods or services" at bounding box center [0, 0] width 0 height 0
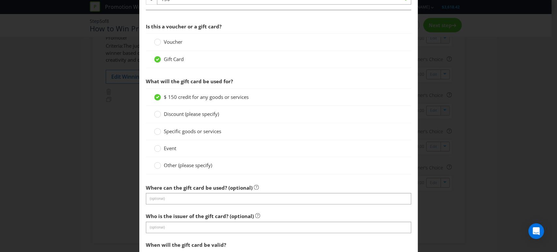
scroll to position [290, 0]
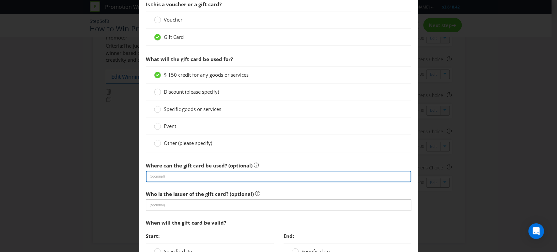
click at [162, 174] on input "text" at bounding box center [278, 176] width 265 height 11
type input "RBN gift card can be used at exclusive participating businesses"
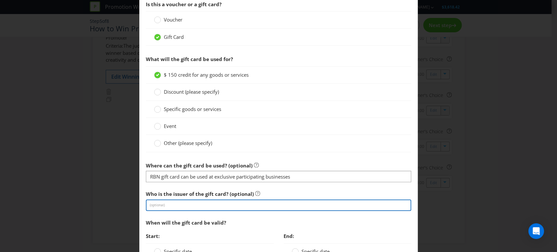
click at [186, 201] on input "text" at bounding box center [278, 204] width 265 height 11
type input "RBN (Rochester Business Network)"
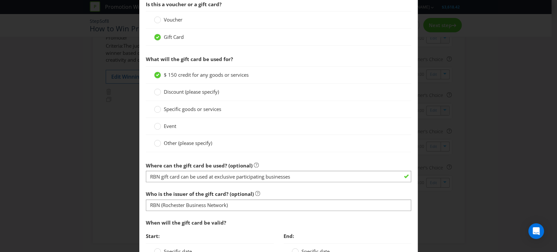
click at [238, 218] on div "When will the gift card be valid?" at bounding box center [278, 222] width 265 height 13
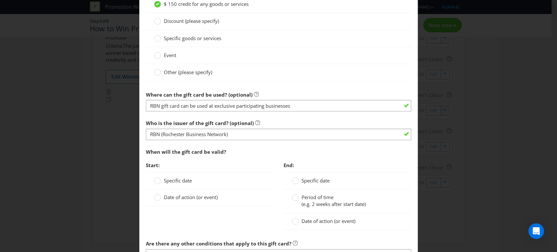
scroll to position [362, 0]
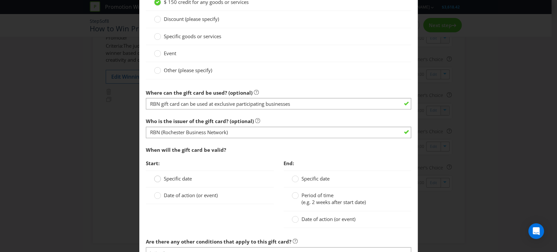
click at [157, 179] on circle at bounding box center [157, 178] width 7 height 7
click at [0, 0] on input "Specific date" at bounding box center [0, 0] width 0 height 0
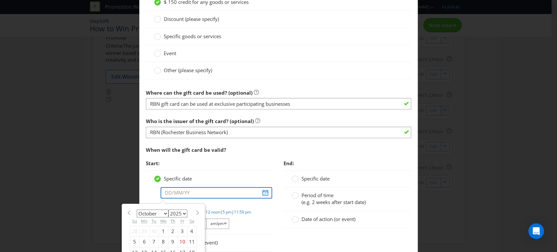
click at [261, 192] on input "text" at bounding box center [216, 192] width 112 height 11
click at [163, 213] on select "January February March April May June July August September October November De…" at bounding box center [153, 213] width 32 height 8
select select "11"
click at [137, 209] on select "January February March April May June July August September October November De…" at bounding box center [153, 213] width 32 height 8
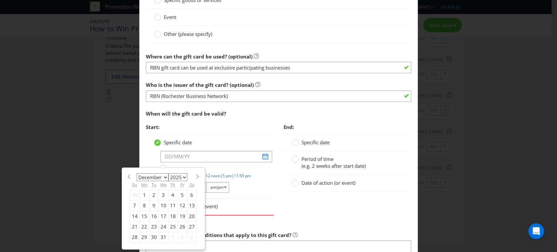
click at [180, 215] on div "19" at bounding box center [181, 216] width 9 height 10
type input "[DATE]"
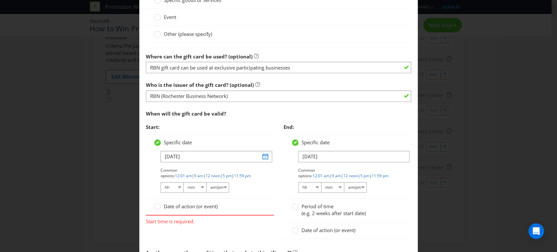
click at [295, 205] on label "Period of time (e.g. 2 weeks after start date)" at bounding box center [328, 210] width 75 height 14
click at [0, 0] on input "Period of time (e.g. 2 weeks after start date)" at bounding box center [0, 0] width 0 height 0
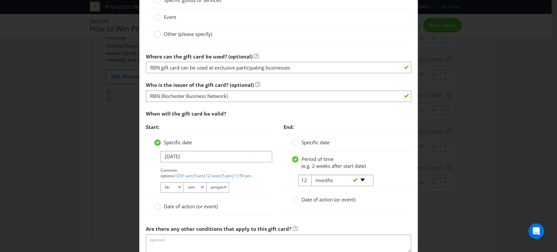
click at [306, 180] on div "-- Please select -- days weeks months years" at bounding box center [339, 180] width 66 height 12
click at [306, 177] on div "-- Please select -- days weeks months years" at bounding box center [339, 180] width 66 height 12
click at [300, 178] on input "12" at bounding box center [305, 179] width 15 height 11
type input "1"
type input "3"
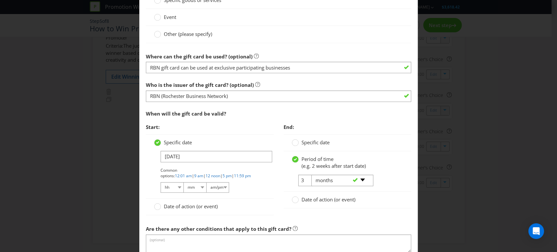
click at [365, 194] on div "Date of action (or event)" at bounding box center [347, 199] width 128 height 17
click at [360, 179] on select "-- Please select -- days weeks months years" at bounding box center [342, 179] width 62 height 11
select select "YEARS"
click at [311, 174] on select "-- Please select -- days weeks months years" at bounding box center [342, 179] width 62 height 11
click at [386, 208] on div at bounding box center [347, 208] width 128 height 1
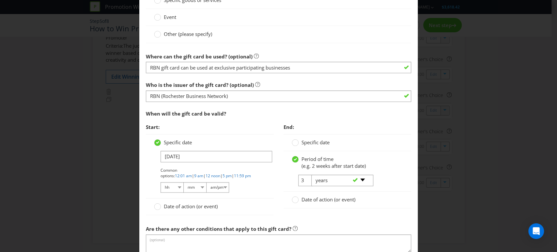
scroll to position [435, 0]
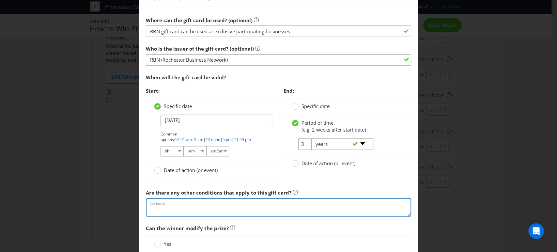
click at [159, 201] on textarea at bounding box center [278, 207] width 265 height 19
type textarea "R"
click at [155, 201] on textarea at bounding box center [278, 207] width 265 height 19
paste textarea "RBN (Rochester Business Network) gift card can be used at exclusive local parti…"
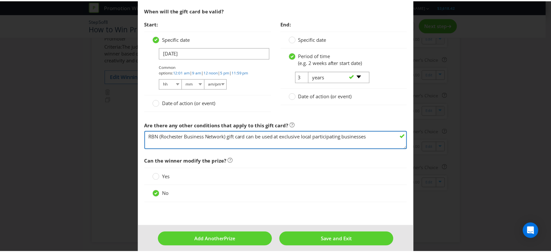
scroll to position [506, 0]
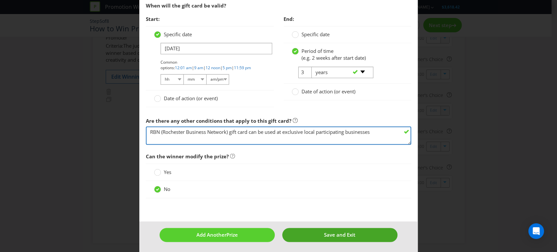
type textarea "RBN (Rochester Business Network) gift card can be used at exclusive local parti…"
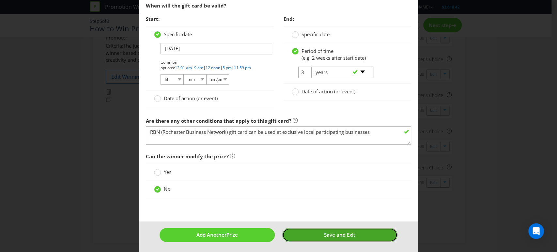
click at [333, 233] on span "Save and Exit" at bounding box center [339, 234] width 31 height 7
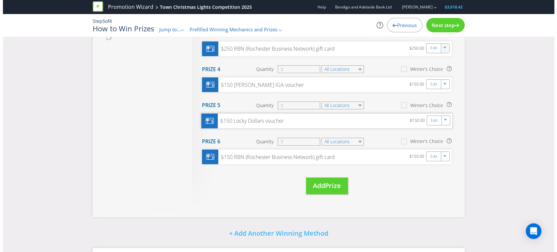
scroll to position [103, 0]
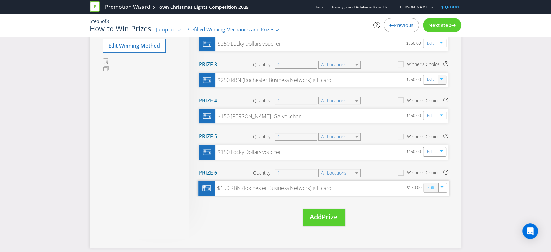
click at [430, 187] on link "Edit" at bounding box center [430, 187] width 7 height 7
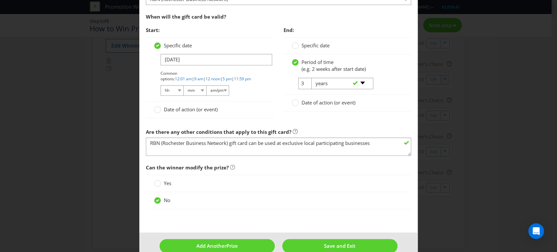
scroll to position [506, 0]
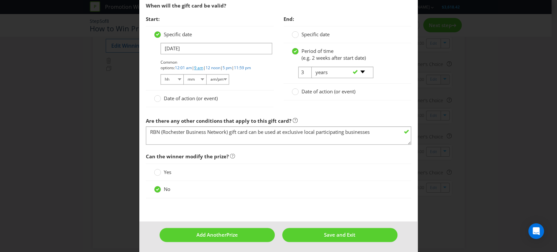
click at [203, 65] on link "9 am" at bounding box center [198, 68] width 9 height 6
select select "09"
select select "00"
select select "am"
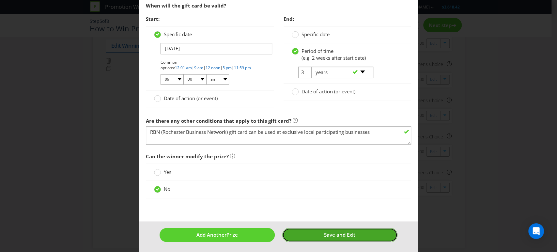
click at [324, 231] on span "Save and Exit" at bounding box center [339, 234] width 31 height 7
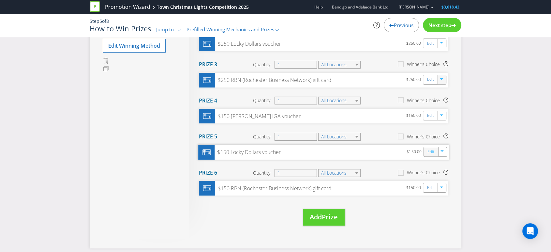
click at [428, 153] on link "Edit" at bounding box center [430, 151] width 7 height 7
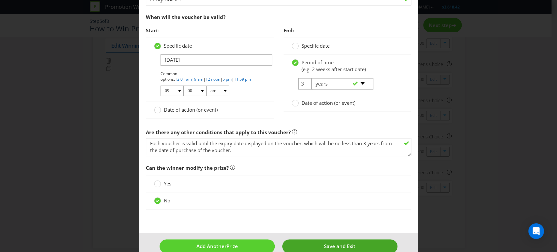
scroll to position [506, 0]
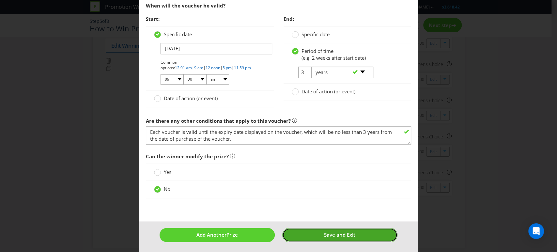
click at [324, 231] on span "Save and Exit" at bounding box center [339, 234] width 31 height 7
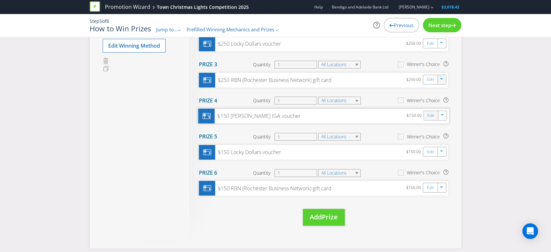
click at [426, 116] on div "Edit" at bounding box center [431, 115] width 15 height 9
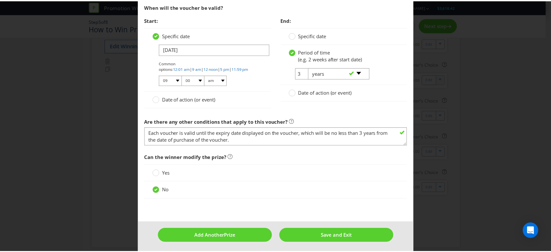
scroll to position [506, 0]
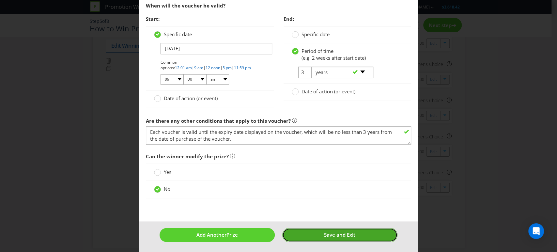
click at [318, 230] on button "Save and Exit" at bounding box center [339, 235] width 115 height 14
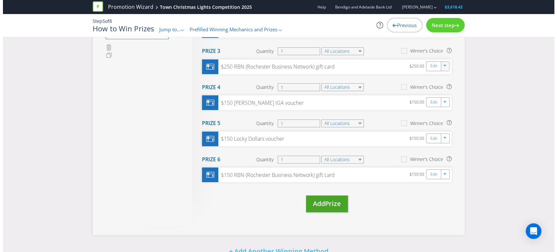
scroll to position [140, 0]
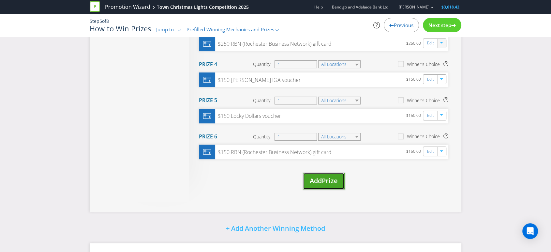
click at [323, 182] on span "Prize" at bounding box center [330, 180] width 16 height 9
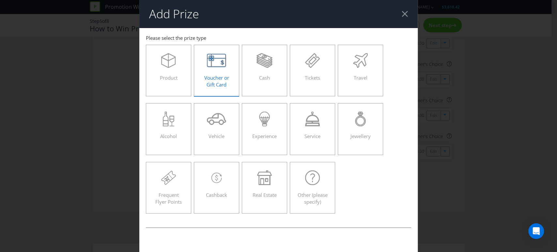
click at [214, 80] on span "Voucher or Gift Card" at bounding box center [216, 80] width 25 height 13
click at [0, 0] on input "Voucher or Gift Card" at bounding box center [0, 0] width 0 height 0
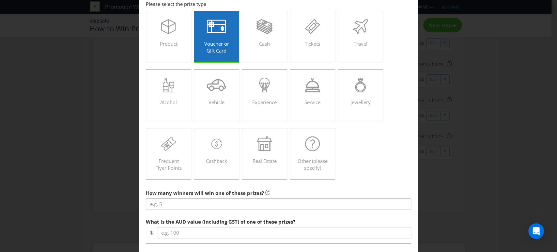
scroll to position [72, 0]
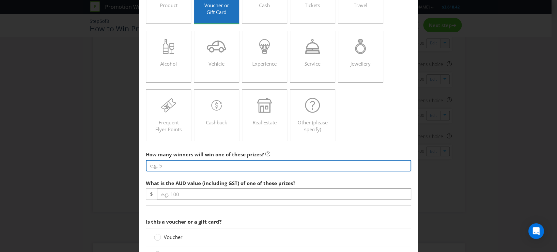
click at [160, 164] on input "number" at bounding box center [278, 165] width 265 height 11
type input "1"
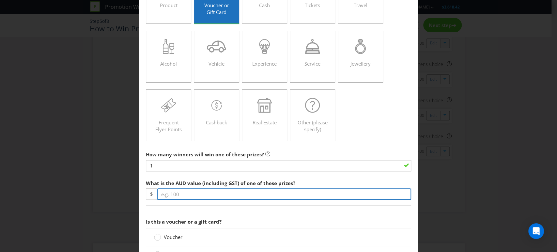
click at [183, 194] on input "number" at bounding box center [284, 193] width 254 height 11
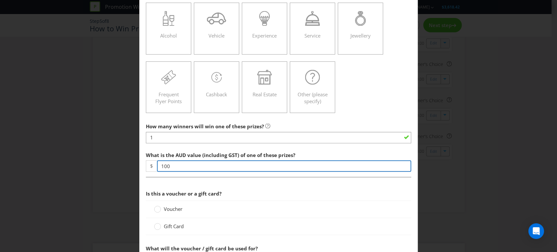
scroll to position [145, 0]
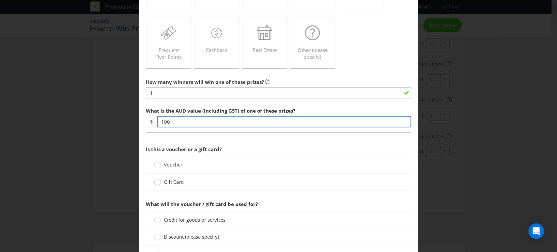
type input "100"
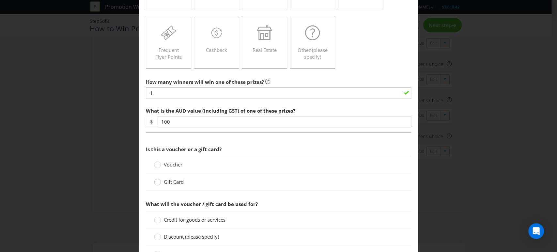
click at [156, 183] on circle at bounding box center [157, 182] width 7 height 7
click at [0, 0] on input "Gift Card" at bounding box center [0, 0] width 0 height 0
click at [156, 167] on icon at bounding box center [157, 164] width 7 height 7
click at [0, 0] on input "Voucher" at bounding box center [0, 0] width 0 height 0
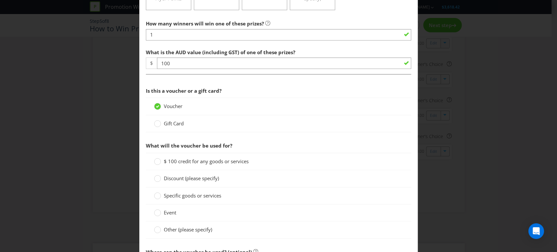
scroll to position [217, 0]
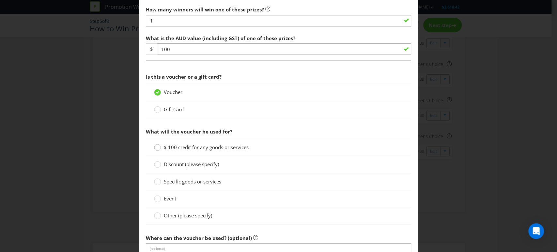
click at [156, 147] on circle at bounding box center [157, 147] width 7 height 7
click at [0, 0] on input "$ 100 credit for any goods or services" at bounding box center [0, 0] width 0 height 0
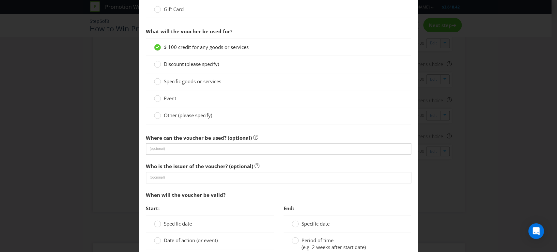
scroll to position [326, 0]
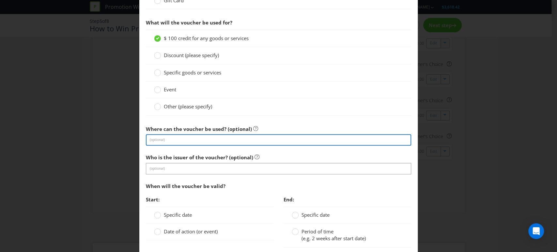
drag, startPoint x: 164, startPoint y: 141, endPoint x: 173, endPoint y: 140, distance: 9.5
click at [164, 141] on input "text" at bounding box center [278, 139] width 265 height 11
type input "[PERSON_NAME] IGA"
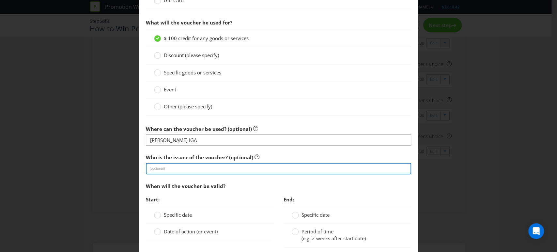
click at [171, 166] on input "text" at bounding box center [278, 168] width 265 height 11
type input "[PERSON_NAME] IGA"
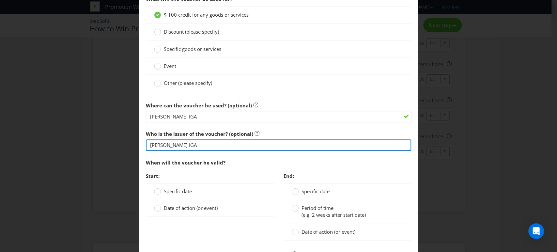
scroll to position [362, 0]
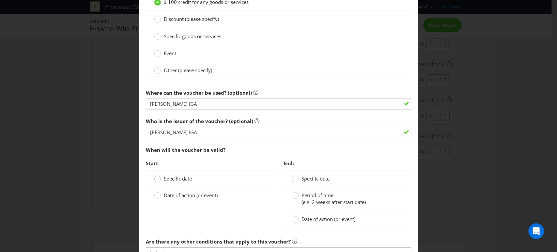
click at [154, 179] on circle at bounding box center [157, 178] width 7 height 7
click at [0, 0] on input "Specific date" at bounding box center [0, 0] width 0 height 0
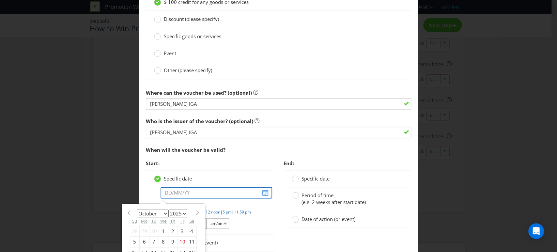
click at [260, 191] on input "text" at bounding box center [216, 192] width 112 height 11
click at [161, 213] on select "January February March April May June July August September October November De…" at bounding box center [153, 213] width 32 height 8
select select "11"
click at [137, 209] on select "January February March April May June July August September October November De…" at bounding box center [153, 213] width 32 height 8
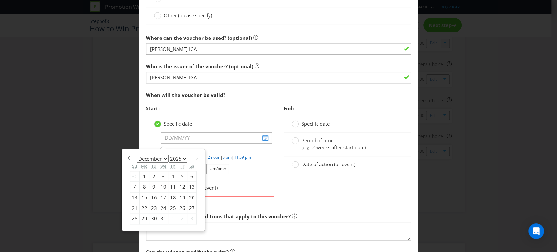
scroll to position [435, 0]
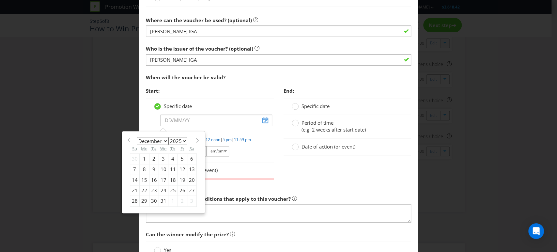
click at [180, 179] on div "19" at bounding box center [181, 179] width 9 height 10
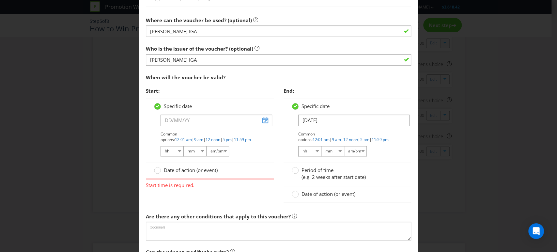
type input "[DATE]"
click at [203, 137] on link "9 am" at bounding box center [198, 140] width 9 height 6
select select "09"
select select "00"
select select "am"
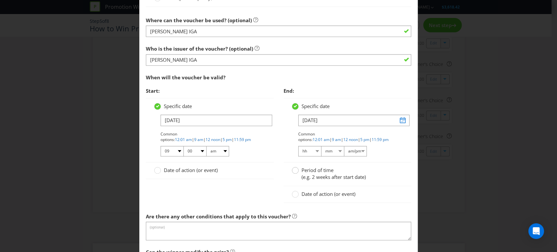
click at [294, 170] on circle at bounding box center [294, 170] width 7 height 7
click at [0, 0] on input "Period of time (e.g. 2 weeks after start date)" at bounding box center [0, 0] width 0 height 0
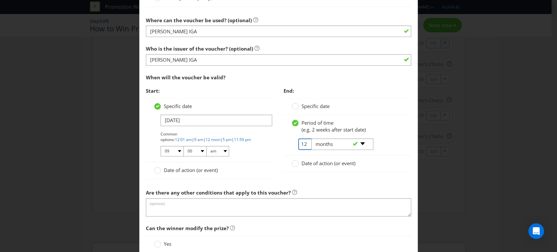
click at [301, 144] on input "12" at bounding box center [305, 143] width 15 height 11
click at [306, 143] on div "-- Please select -- days weeks months years" at bounding box center [339, 144] width 66 height 12
click at [303, 142] on input "12" at bounding box center [305, 143] width 15 height 11
type input "1"
type input "3"
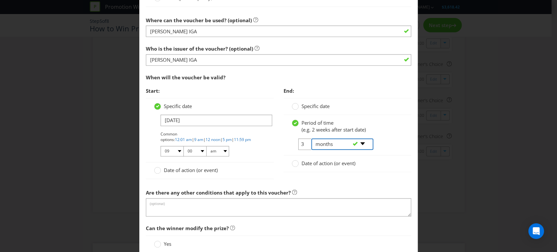
click at [327, 141] on select "-- Please select -- days weeks months years" at bounding box center [342, 143] width 62 height 11
select select "YEARS"
click at [311, 138] on select "-- Please select -- days weeks months years" at bounding box center [342, 143] width 62 height 11
click at [376, 164] on div "Date of action (or event)" at bounding box center [347, 163] width 112 height 7
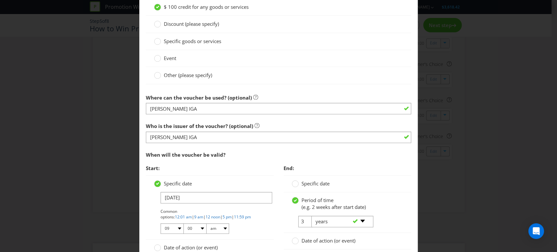
scroll to position [398, 0]
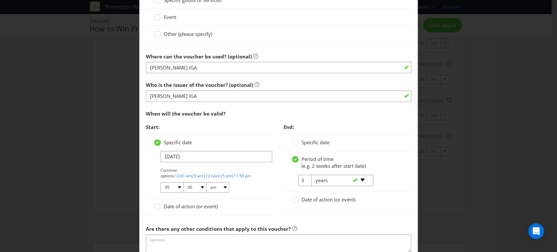
click at [396, 136] on div "Specific date" at bounding box center [347, 142] width 128 height 17
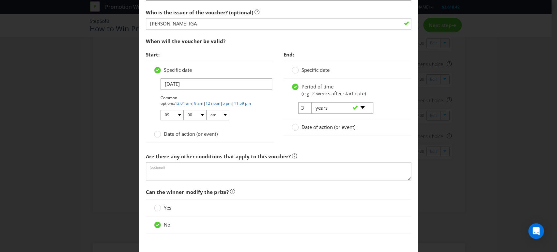
scroll to position [506, 0]
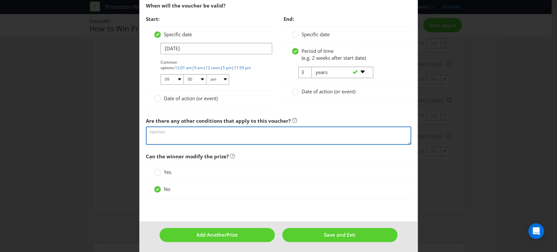
click at [156, 130] on textarea at bounding box center [278, 135] width 265 height 19
paste textarea "Each voucher is valid until the expiry date displayed on the voucher, which wil…"
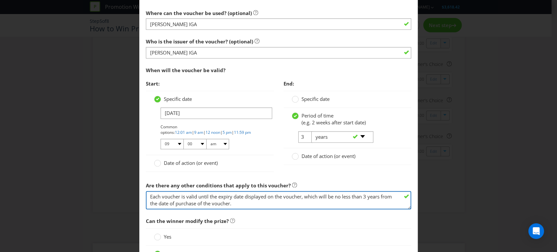
scroll to position [434, 0]
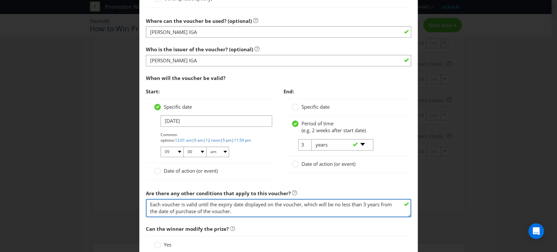
click at [168, 205] on textarea "Each voucher is valid until the expiry date displayed on the voucher, which wil…" at bounding box center [278, 208] width 265 height 19
click at [237, 211] on textarea "Each voucher is valid until the expiry date displayed on the voucher, which wil…" at bounding box center [278, 208] width 265 height 19
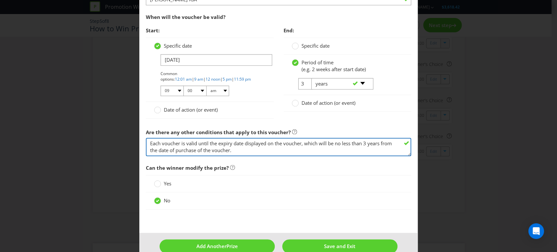
scroll to position [506, 0]
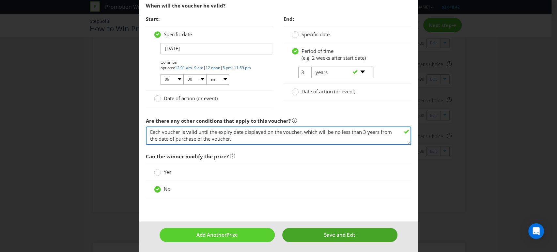
type textarea "Each voucher is valid until the expiry date displayed on the voucher, which wil…"
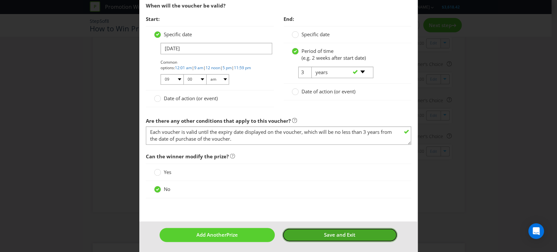
click at [325, 231] on span "Save and Exit" at bounding box center [339, 234] width 31 height 7
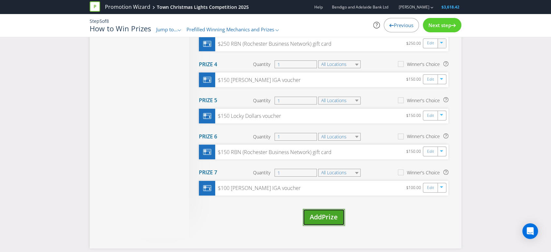
click at [331, 216] on span "Prize" at bounding box center [330, 216] width 16 height 9
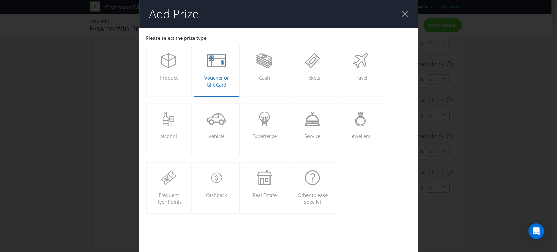
click at [219, 81] on span "Voucher or Gift Card" at bounding box center [216, 80] width 25 height 13
click at [0, 0] on input "Voucher or Gift Card" at bounding box center [0, 0] width 0 height 0
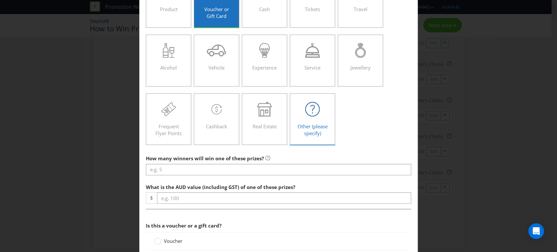
scroll to position [72, 0]
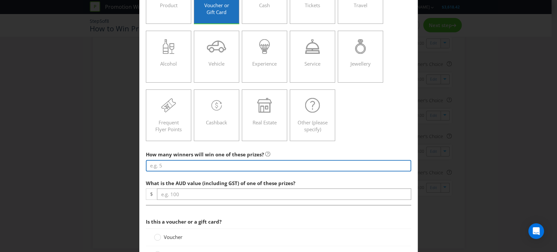
click at [171, 165] on input "number" at bounding box center [278, 165] width 265 height 11
type input "1"
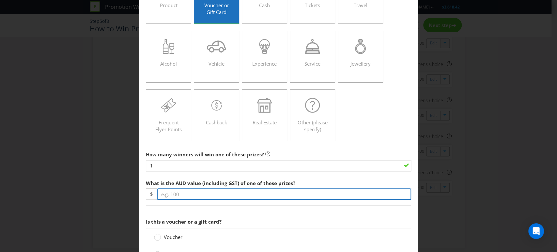
click at [172, 195] on input "number" at bounding box center [284, 193] width 254 height 11
type input "250"
